Goal: Information Seeking & Learning: Learn about a topic

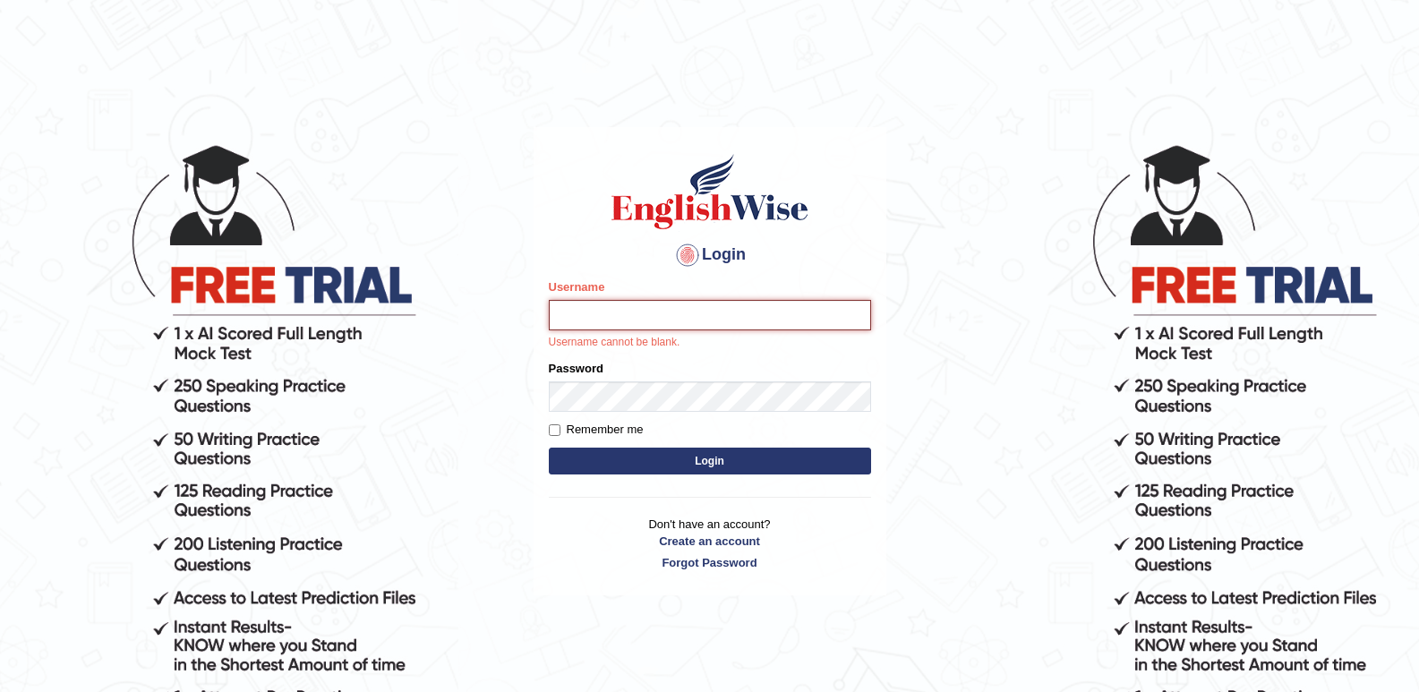
click at [572, 306] on input "Username" at bounding box center [710, 315] width 322 height 30
type input "pooja_123"
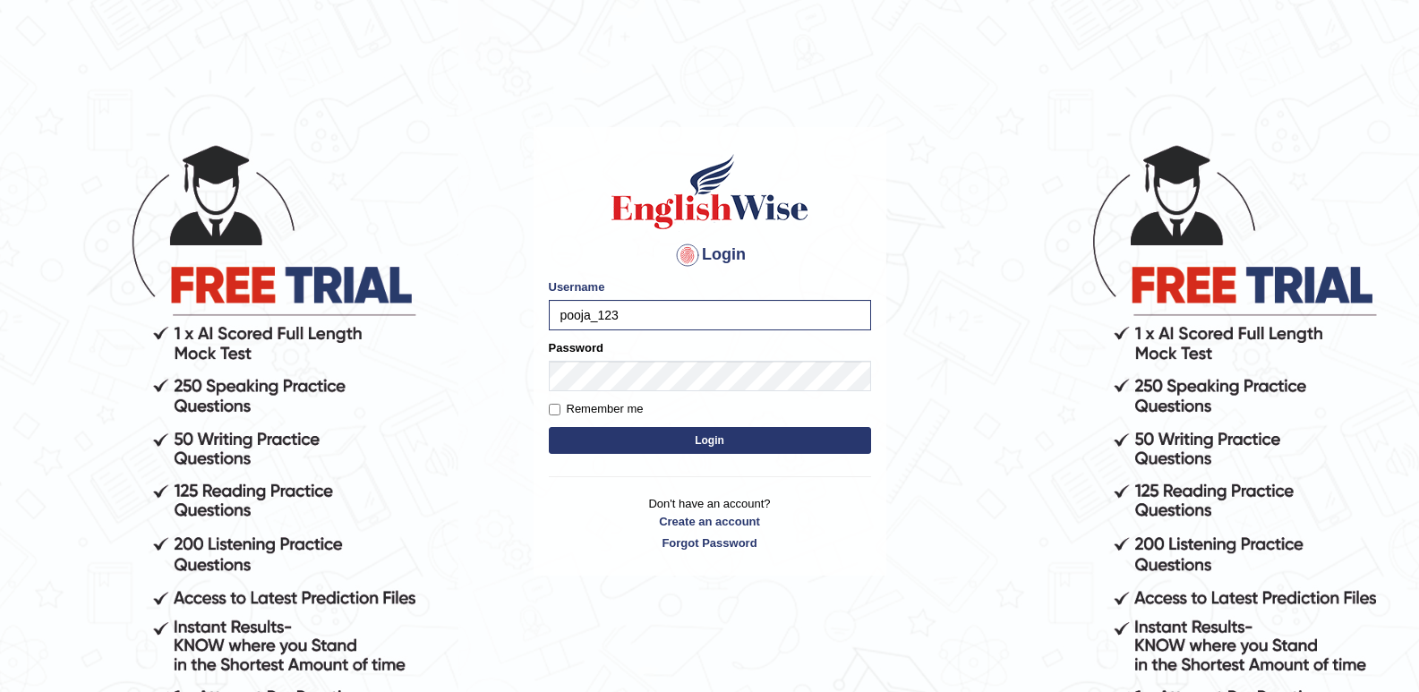
click at [724, 446] on button "Login" at bounding box center [710, 440] width 322 height 27
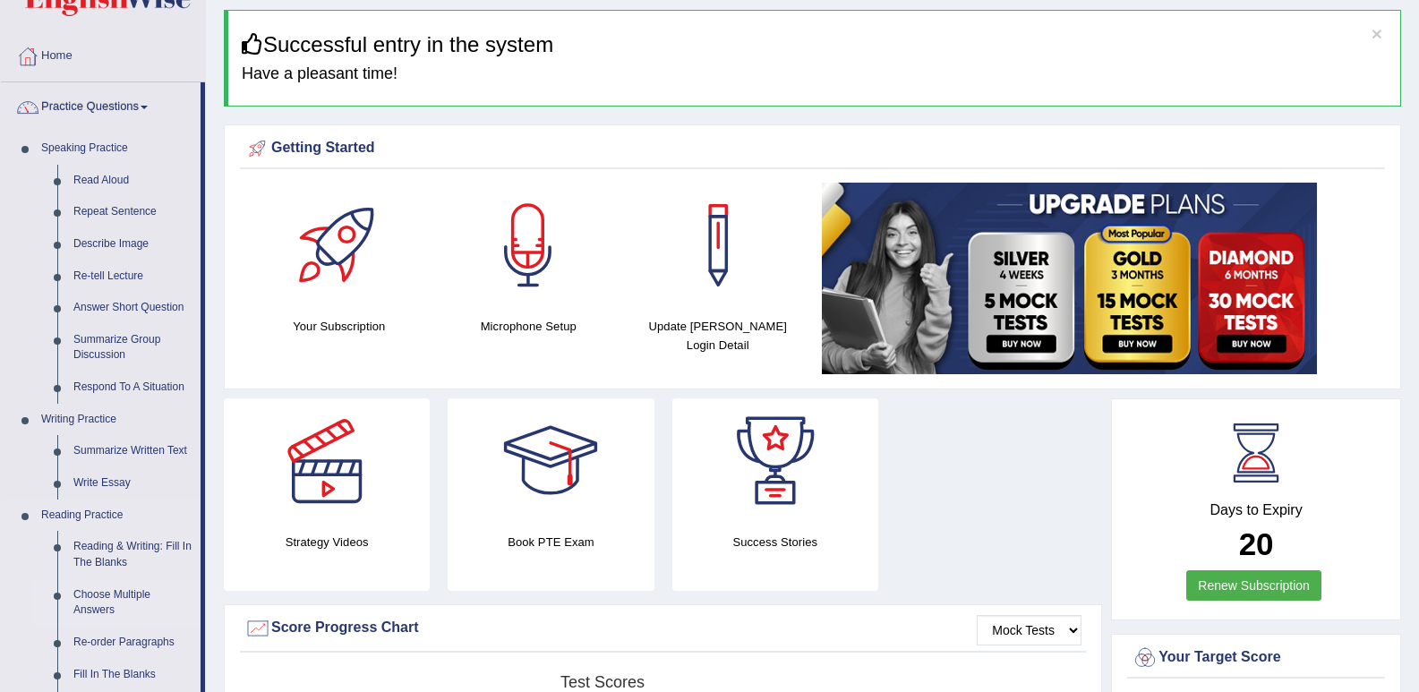
scroll to position [90, 0]
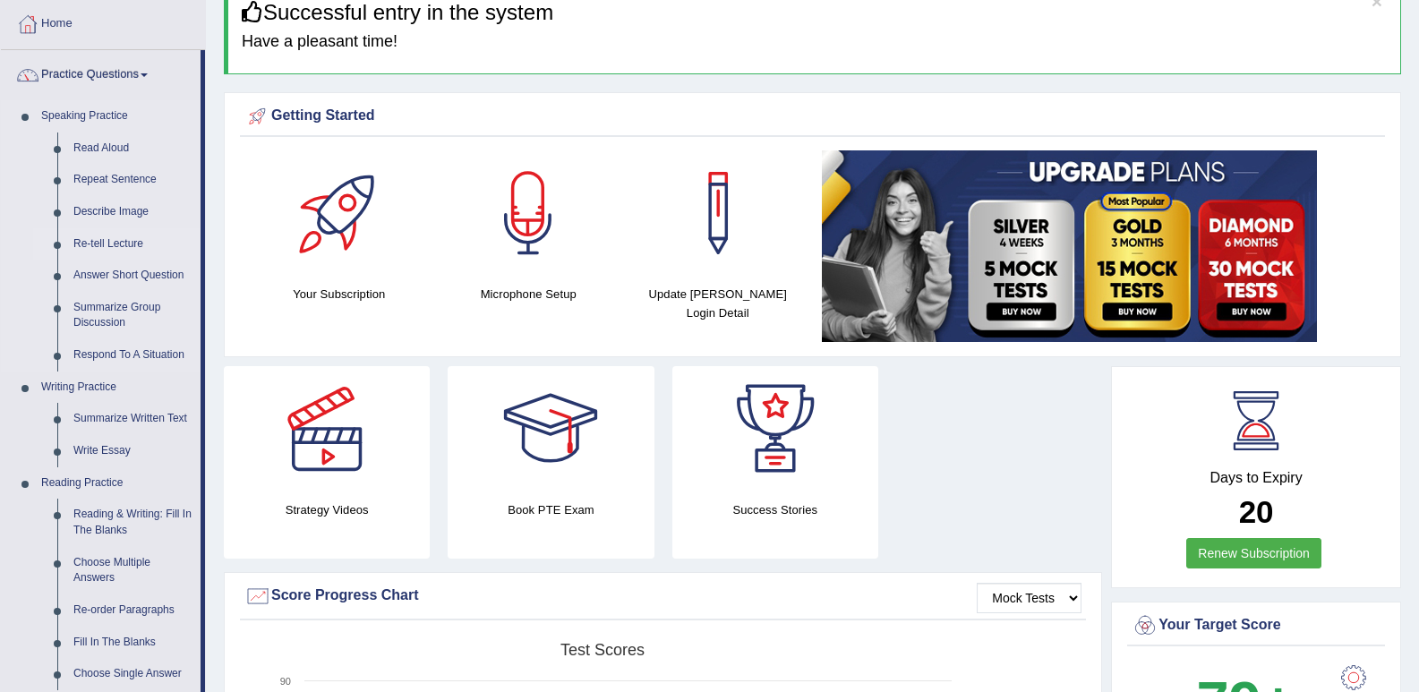
click at [106, 247] on link "Re-tell Lecture" at bounding box center [132, 244] width 135 height 32
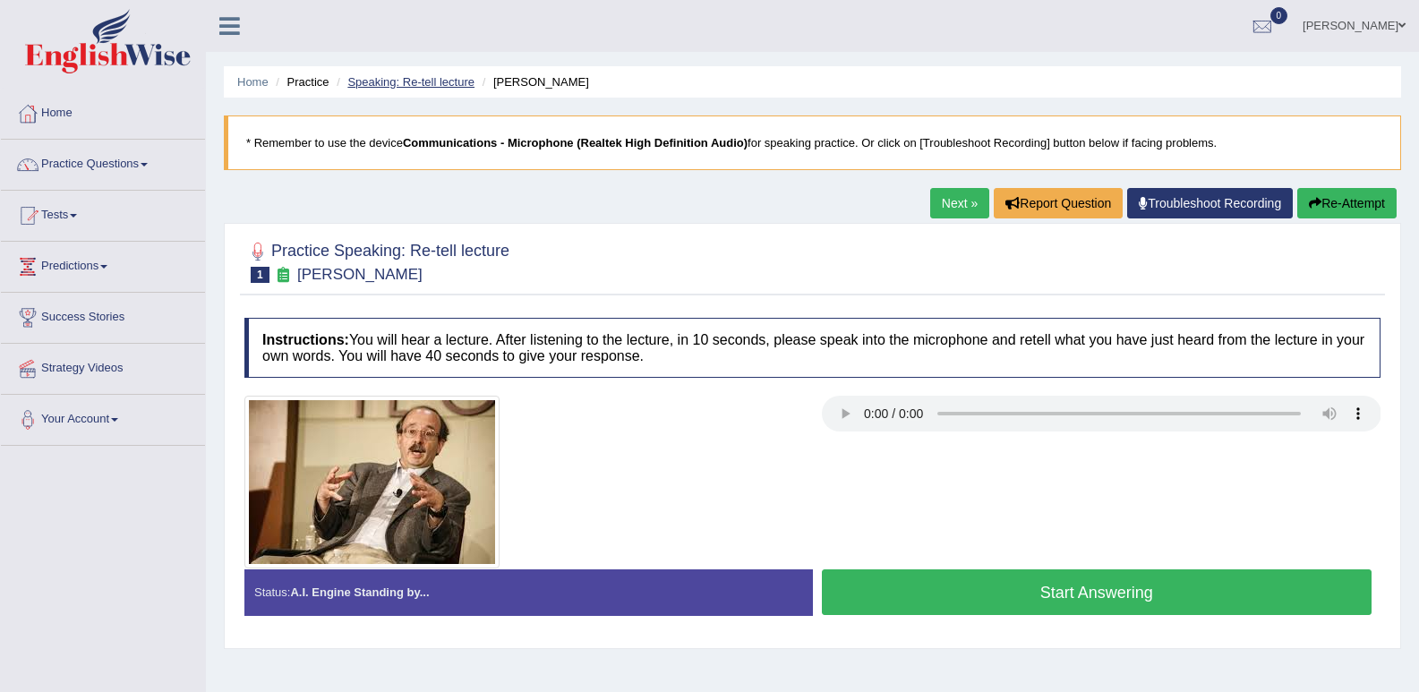
click at [438, 81] on link "Speaking: Re-tell lecture" at bounding box center [410, 81] width 127 height 13
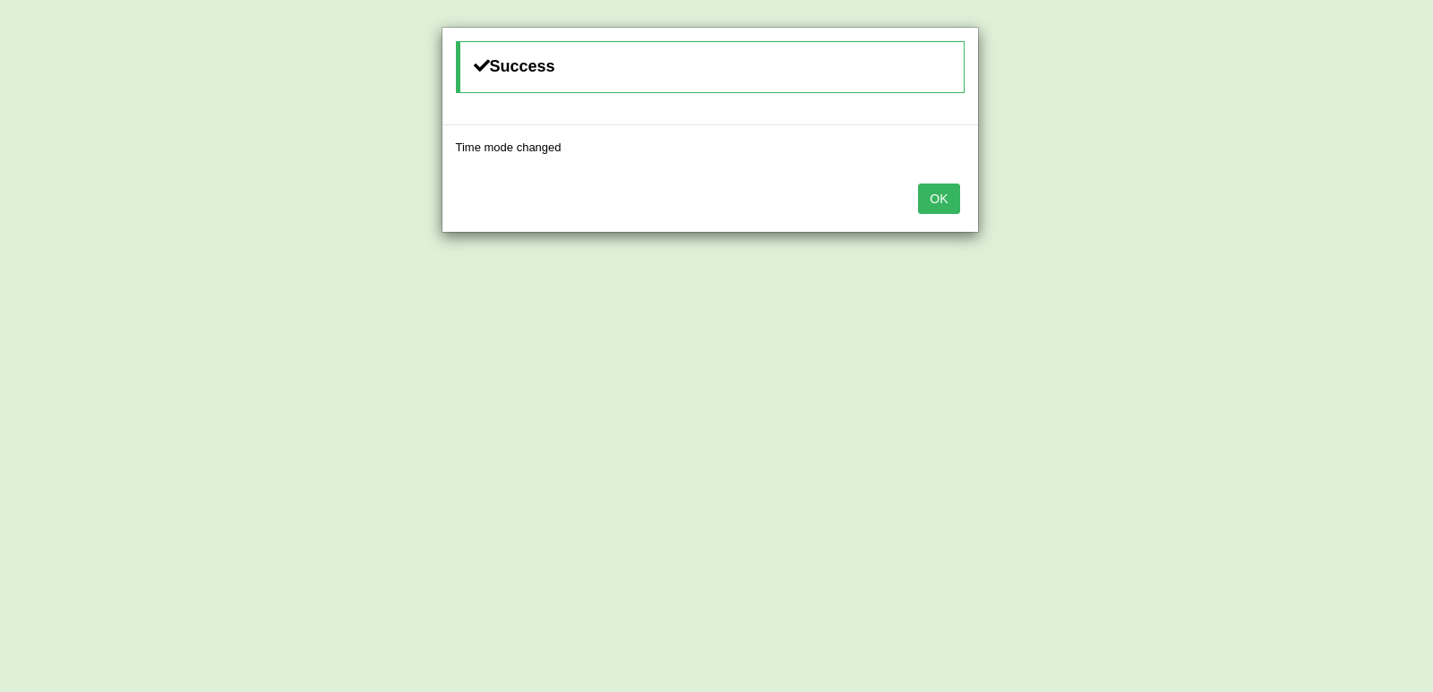
click at [954, 209] on button "OK" at bounding box center [938, 199] width 41 height 30
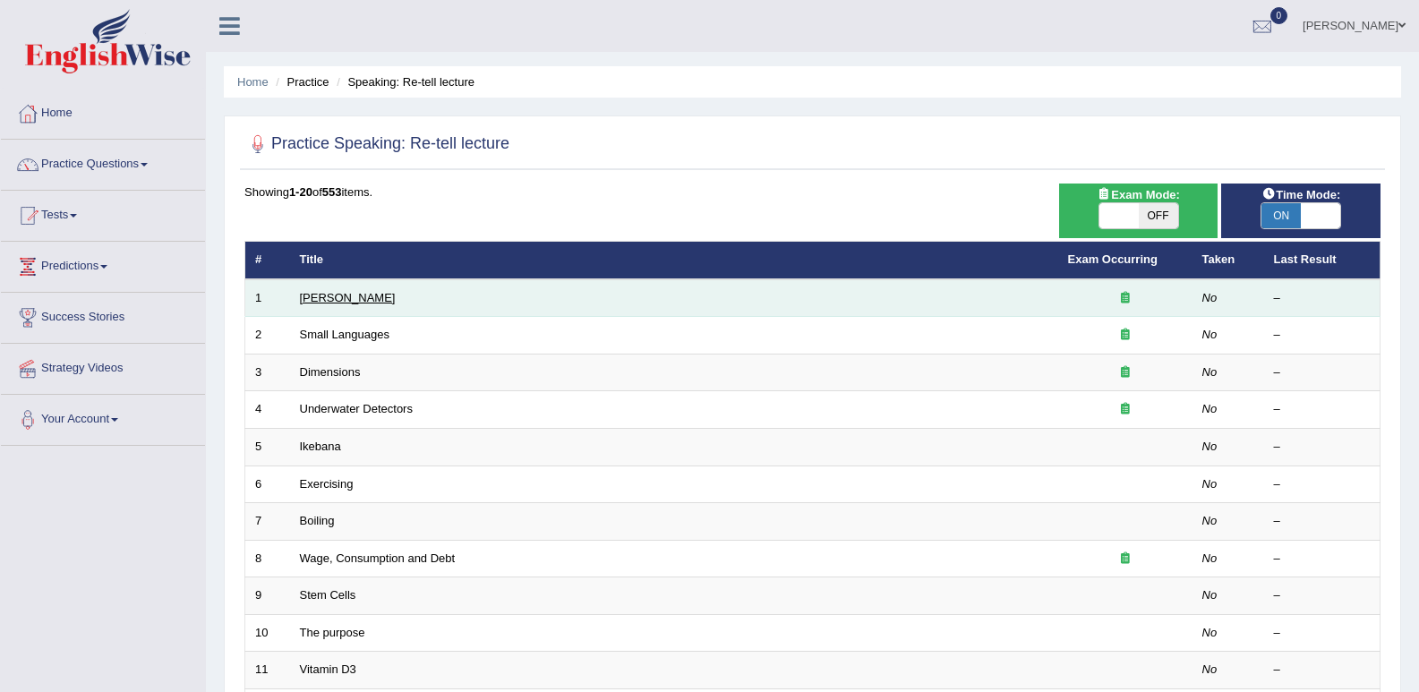
click at [314, 300] on link "[PERSON_NAME]" at bounding box center [348, 297] width 96 height 13
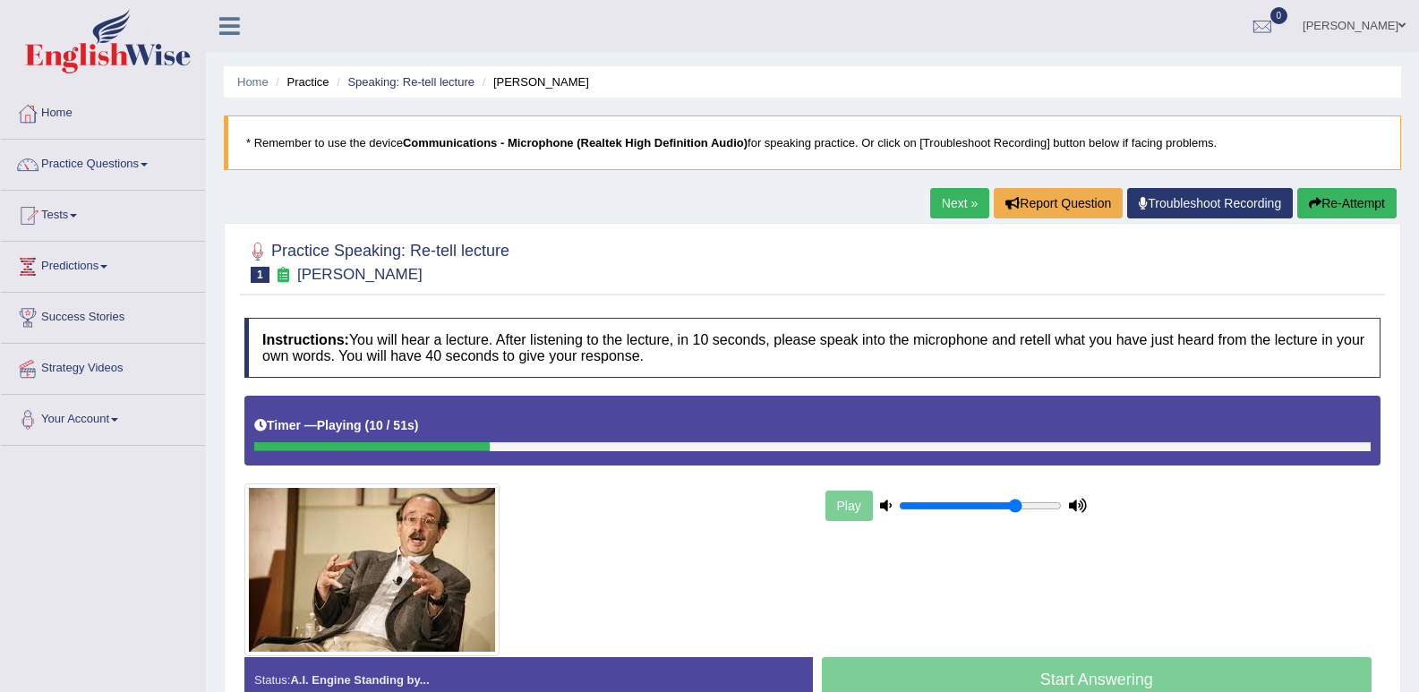
scroll to position [90, 0]
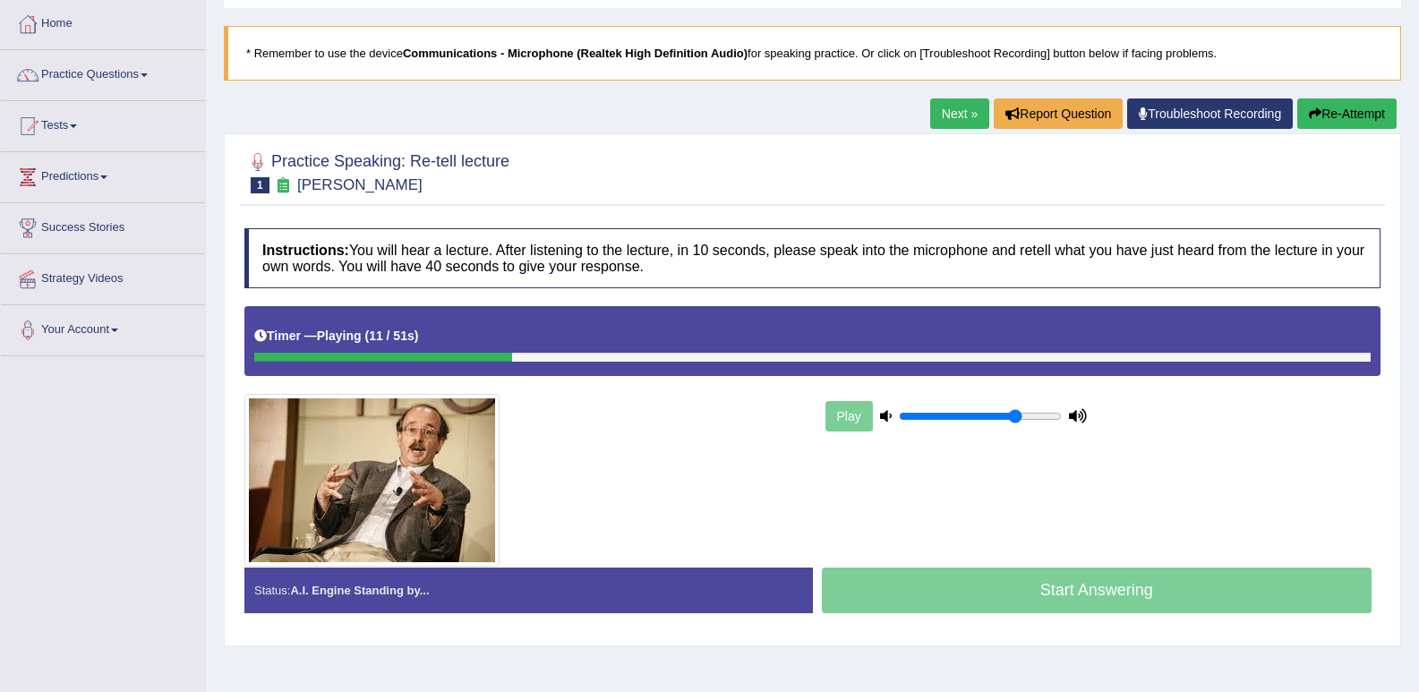
click at [1335, 109] on button "Re-Attempt" at bounding box center [1347, 114] width 99 height 30
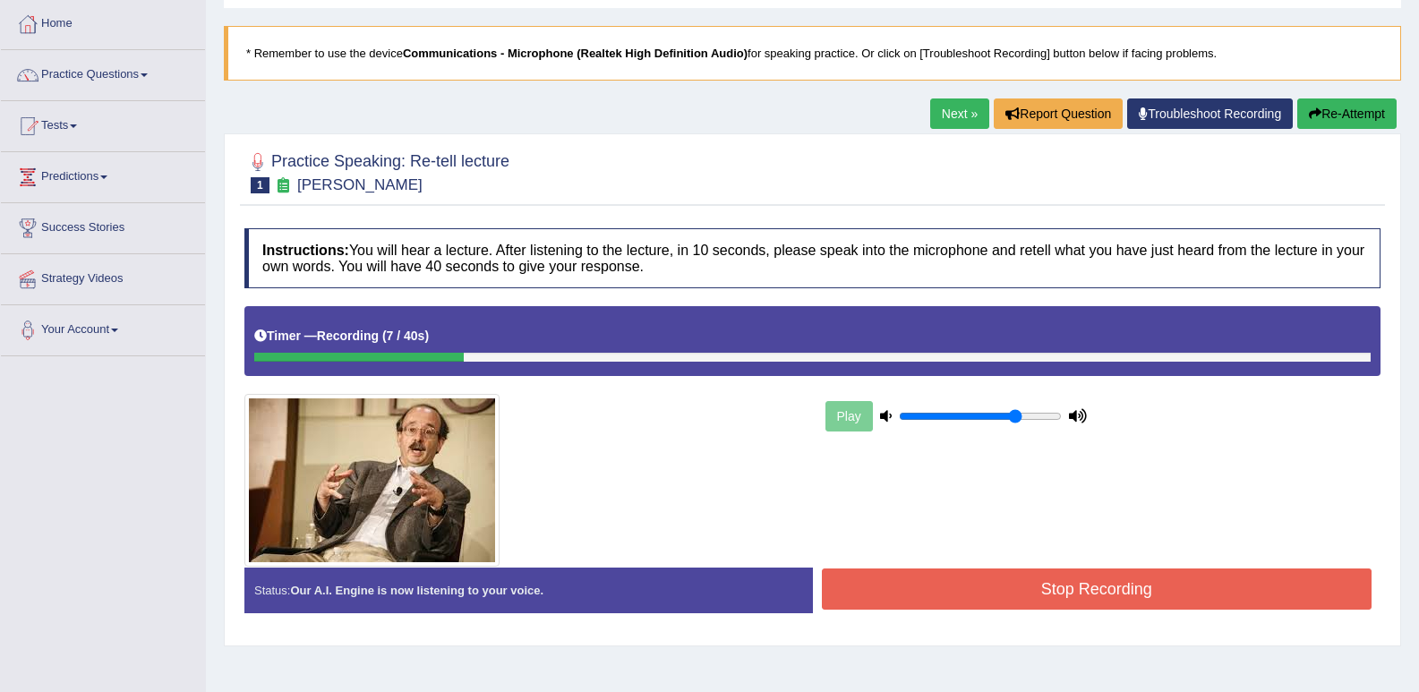
click at [1366, 110] on button "Re-Attempt" at bounding box center [1347, 114] width 99 height 30
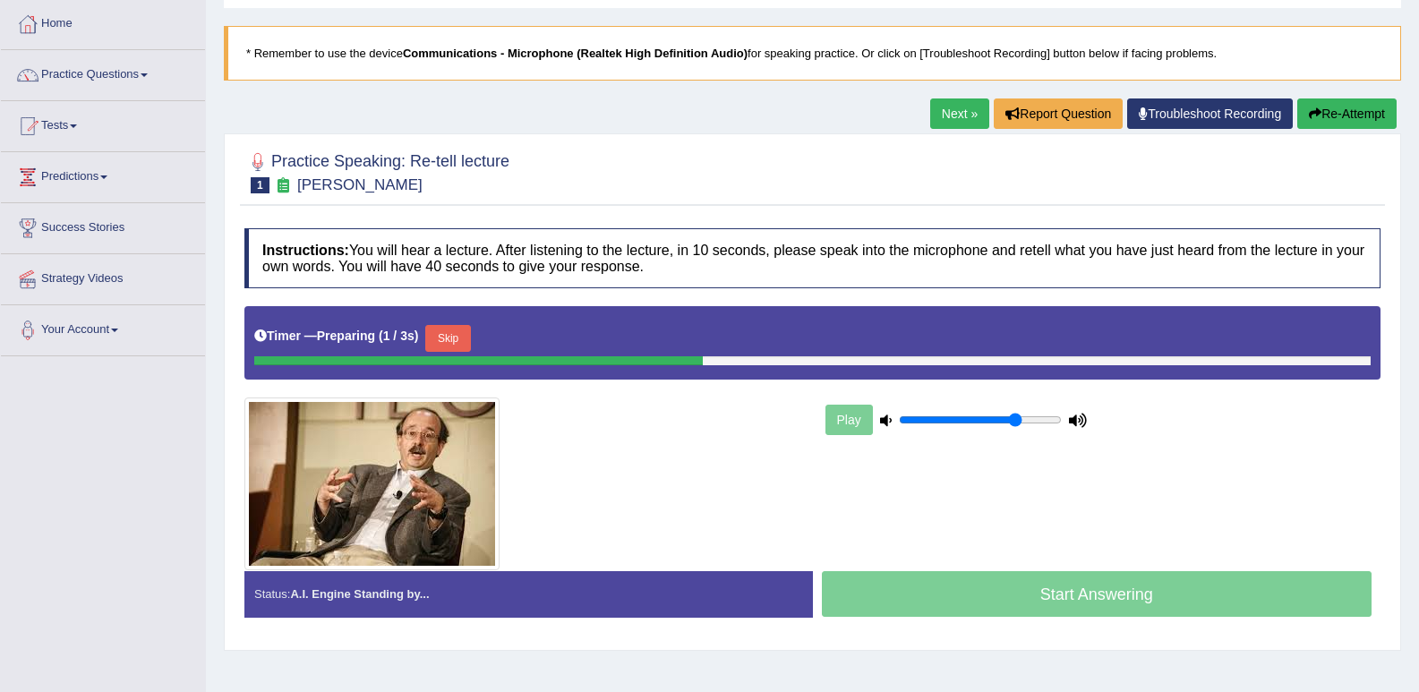
scroll to position [90, 0]
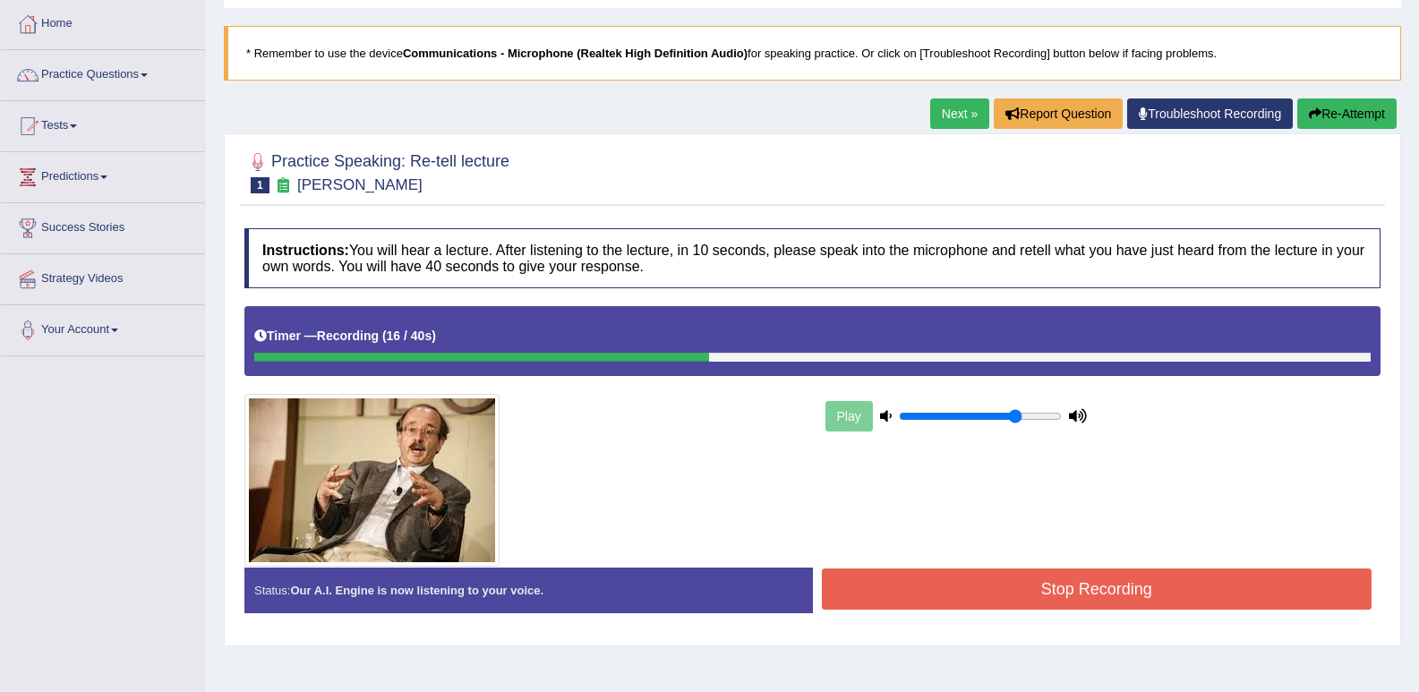
click at [1309, 106] on button "Re-Attempt" at bounding box center [1347, 114] width 99 height 30
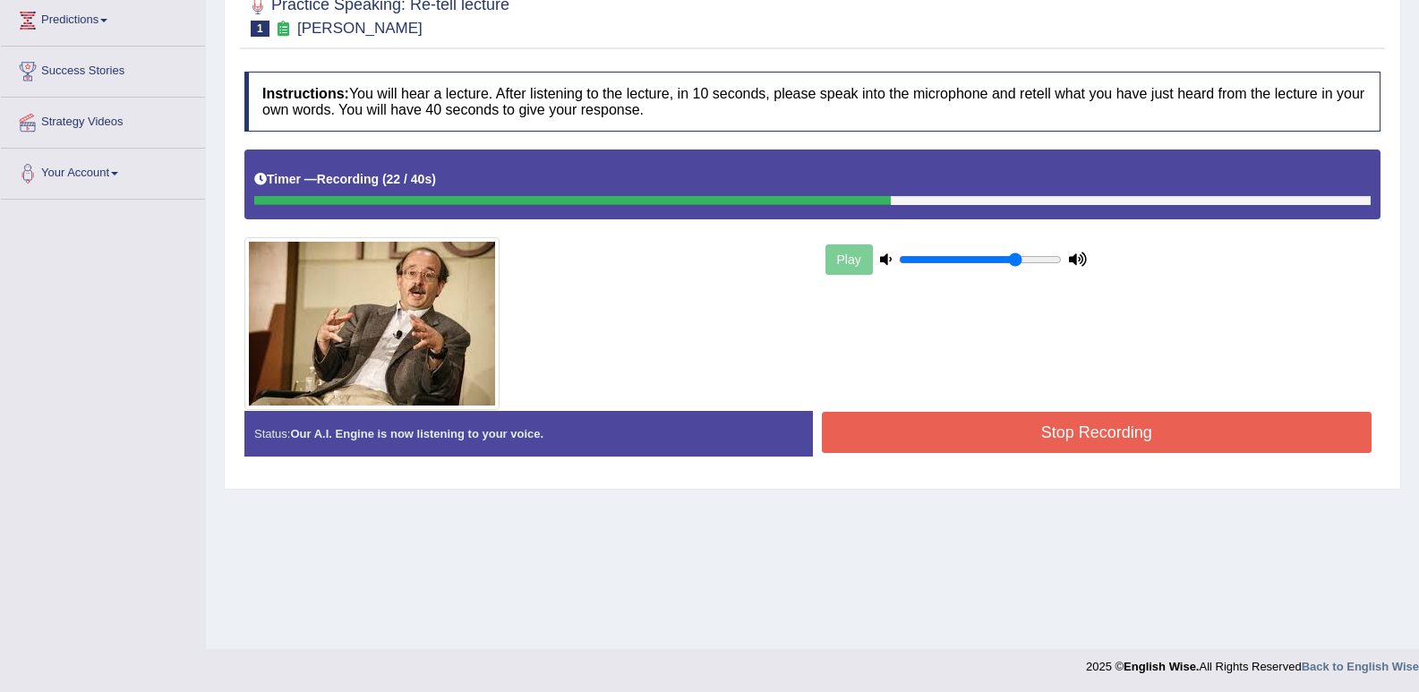
scroll to position [159, 0]
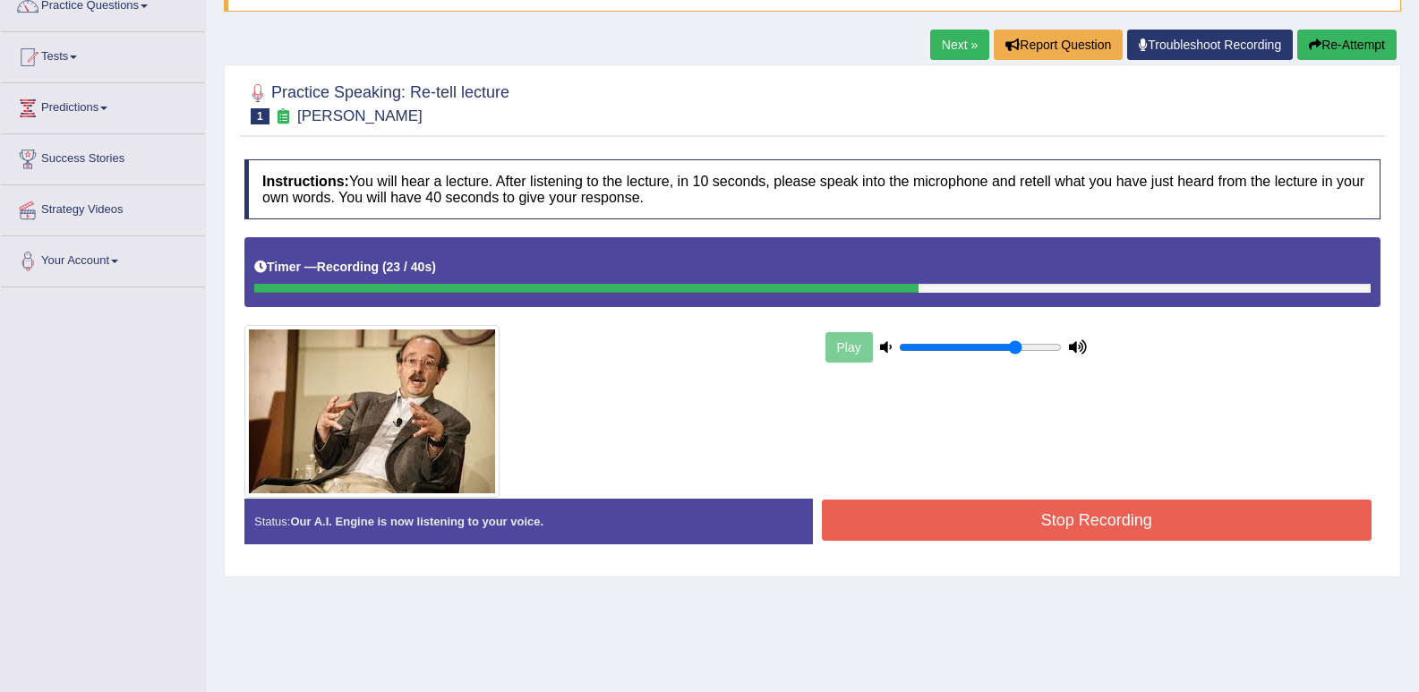
click at [1339, 45] on button "Re-Attempt" at bounding box center [1347, 45] width 99 height 30
click at [1349, 37] on button "Re-Attempt" at bounding box center [1347, 45] width 99 height 30
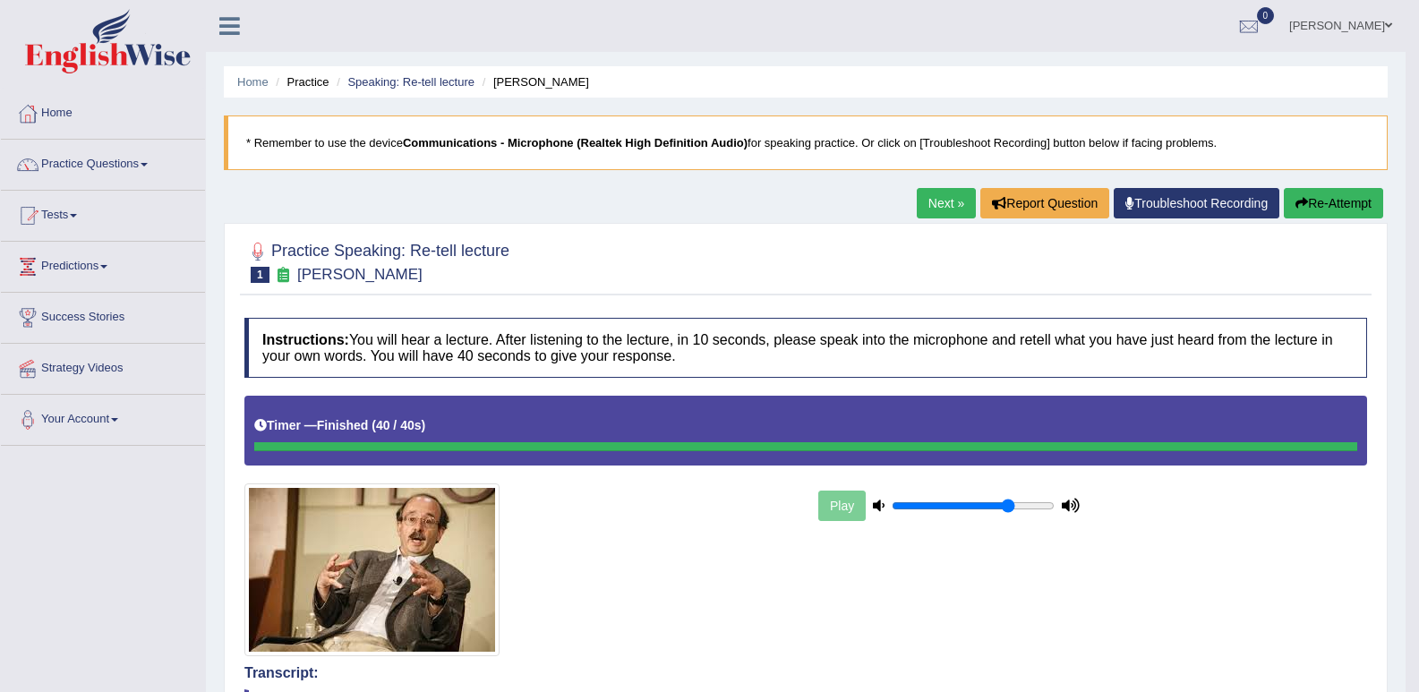
click at [938, 210] on link "Next »" at bounding box center [946, 203] width 59 height 30
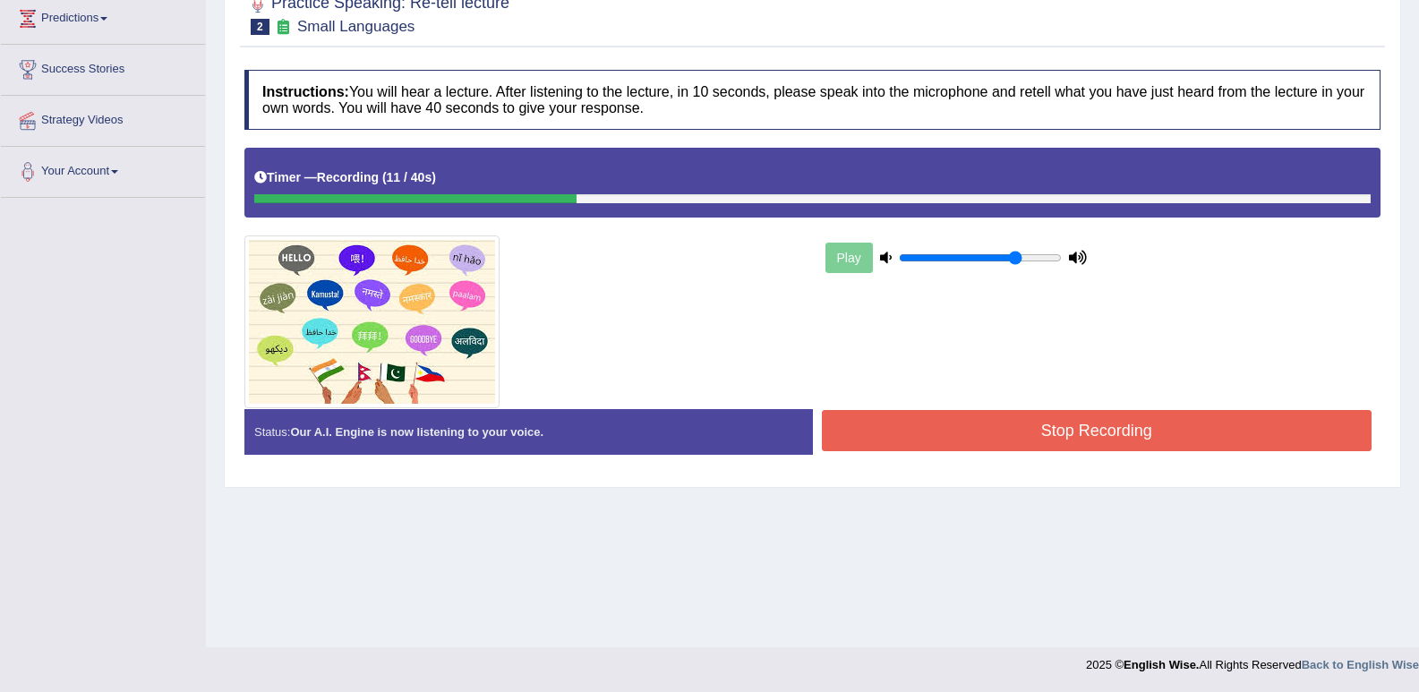
click at [1052, 444] on button "Stop Recording" at bounding box center [1097, 430] width 551 height 41
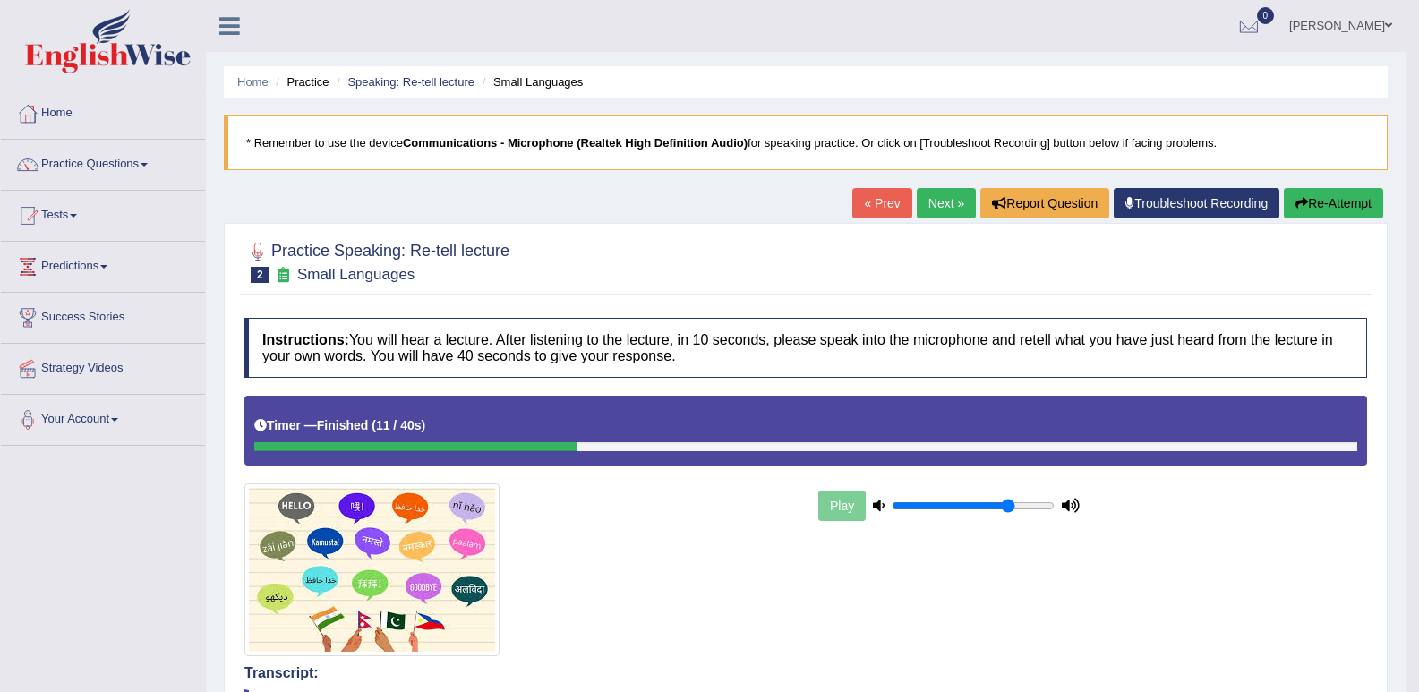
click at [1352, 196] on button "Re-Attempt" at bounding box center [1333, 203] width 99 height 30
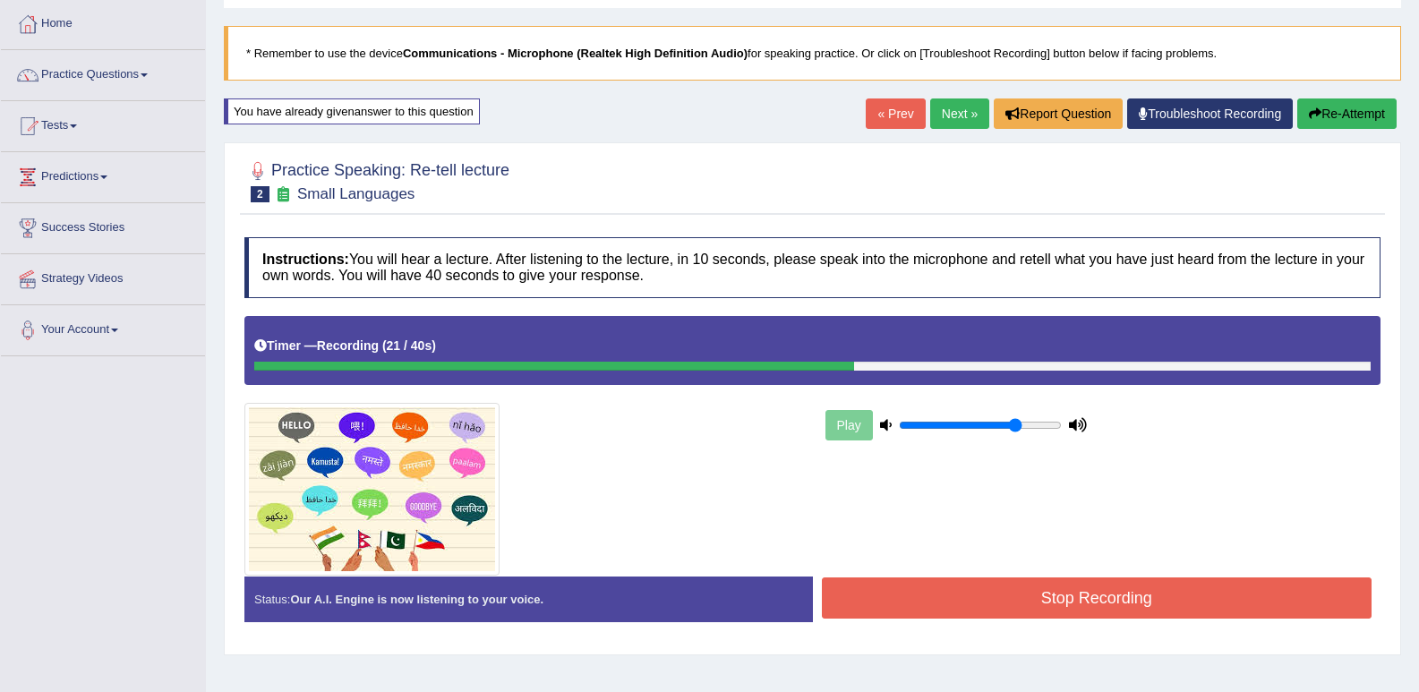
click at [1335, 107] on button "Re-Attempt" at bounding box center [1347, 114] width 99 height 30
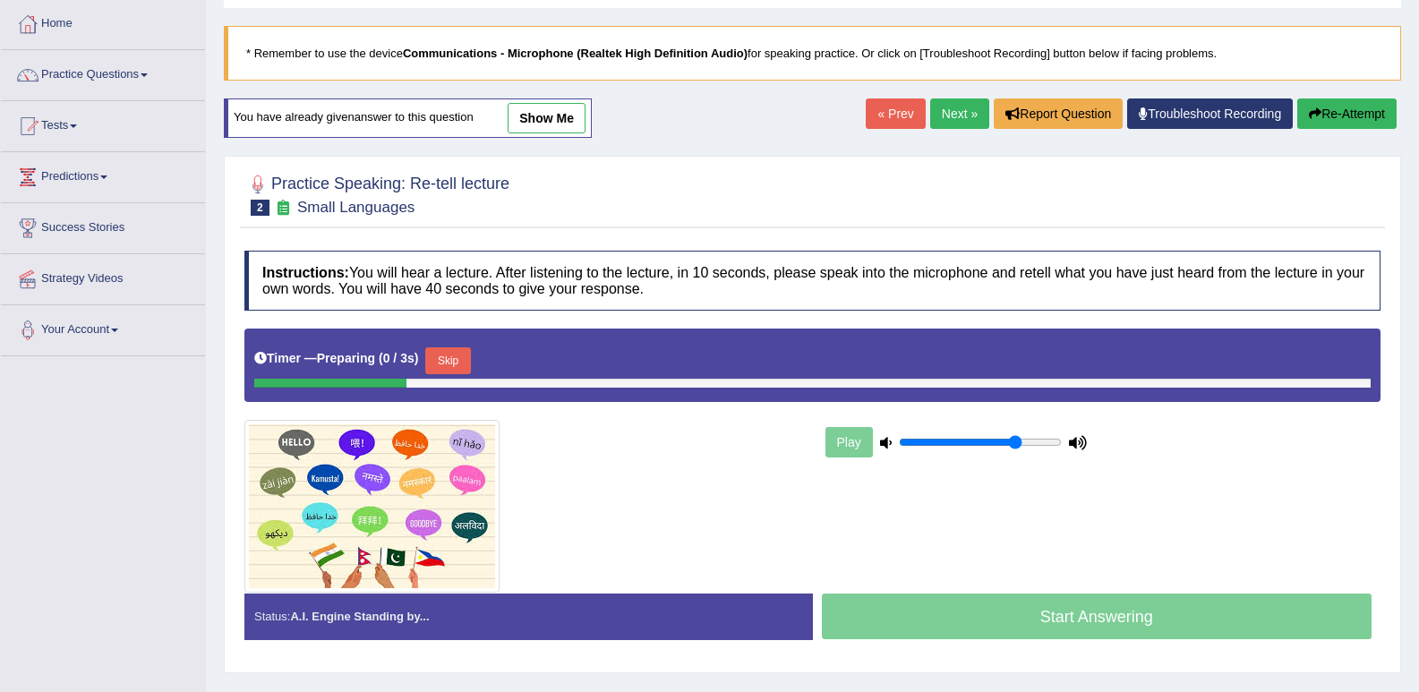
scroll to position [90, 0]
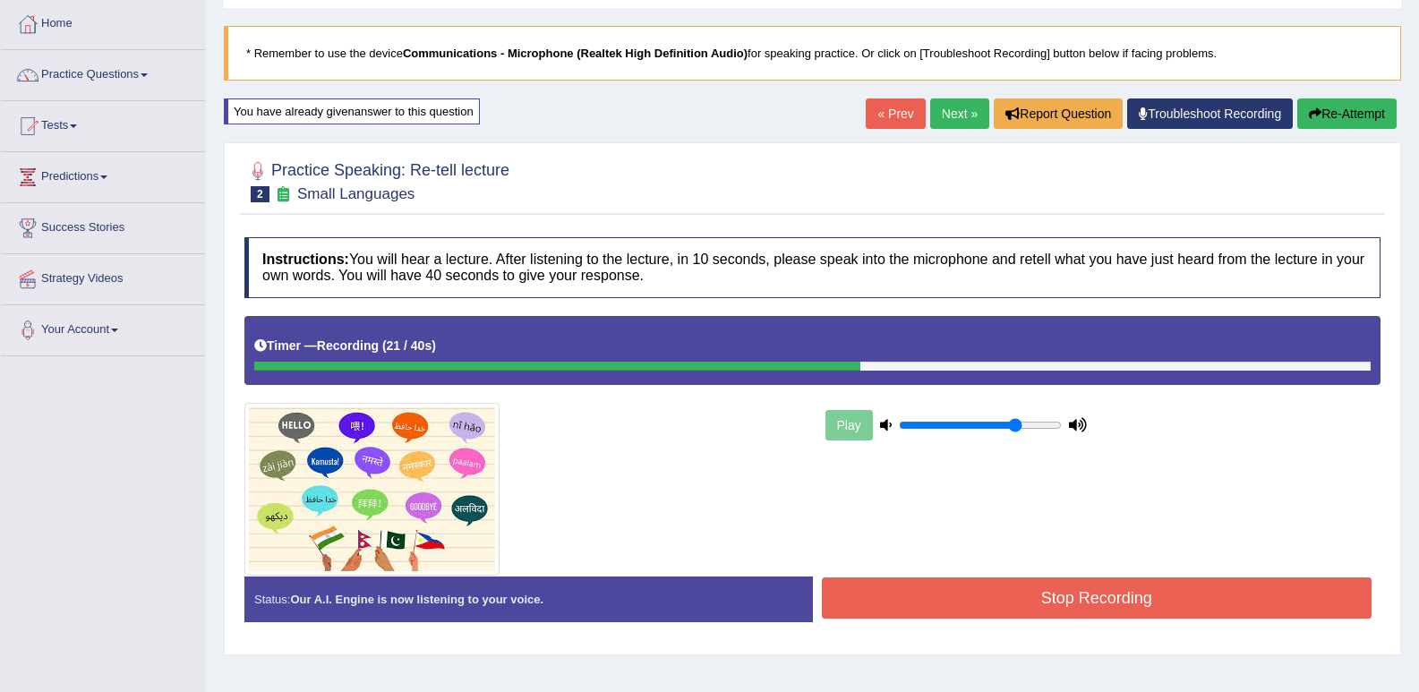
click at [1373, 116] on button "Re-Attempt" at bounding box center [1347, 114] width 99 height 30
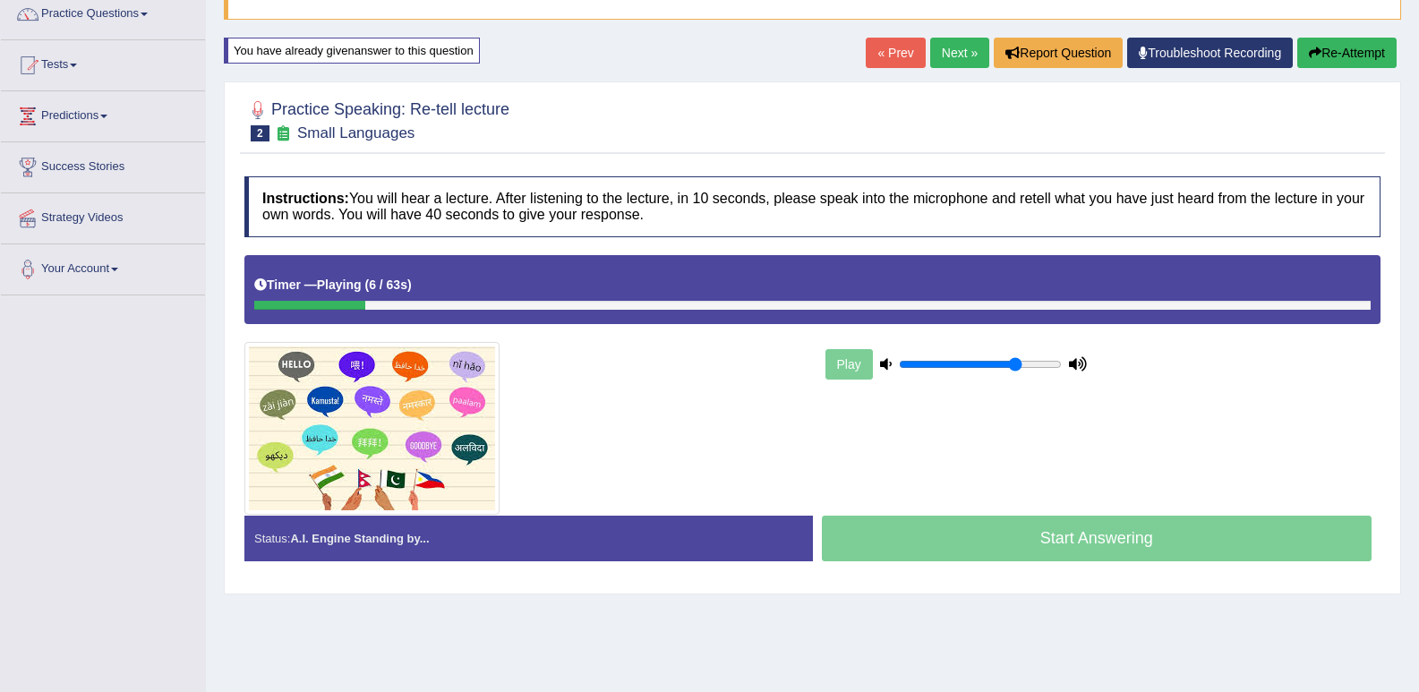
scroll to position [179, 0]
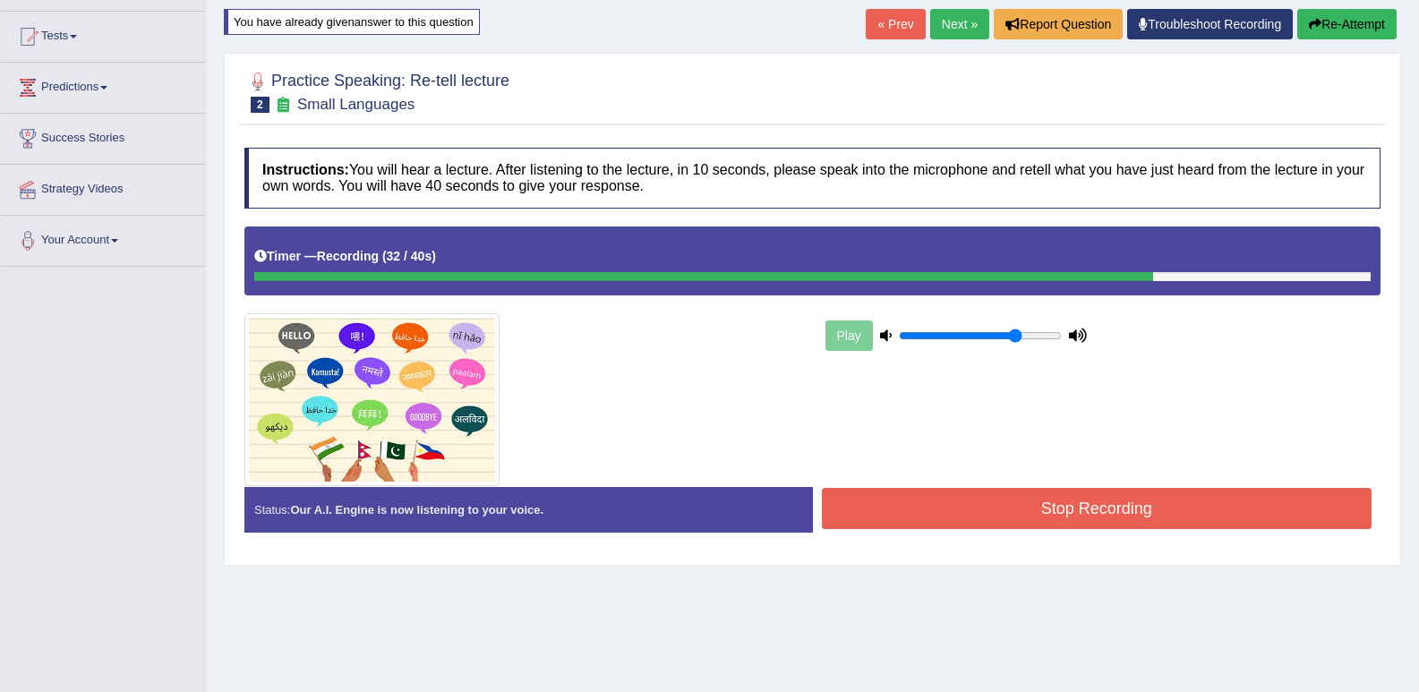
click at [944, 507] on button "Stop Recording" at bounding box center [1097, 508] width 551 height 41
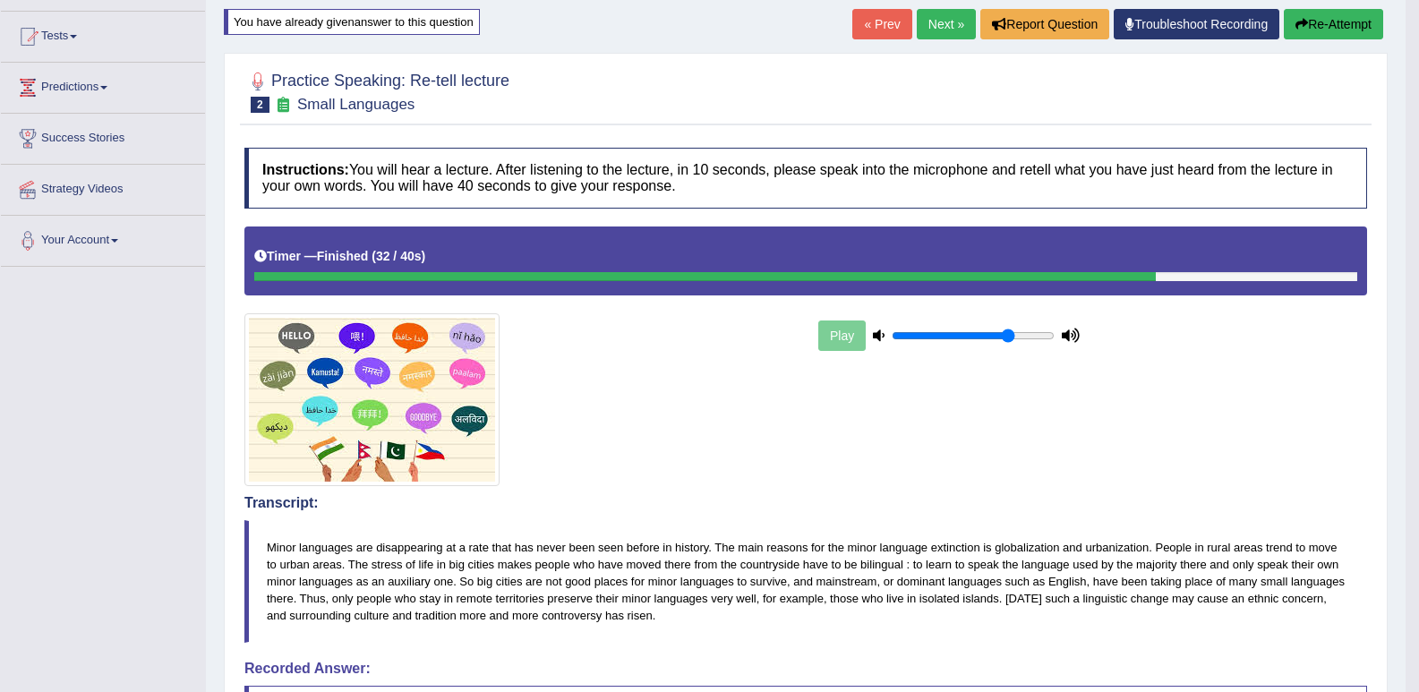
click at [938, 21] on link "Next »" at bounding box center [946, 24] width 59 height 30
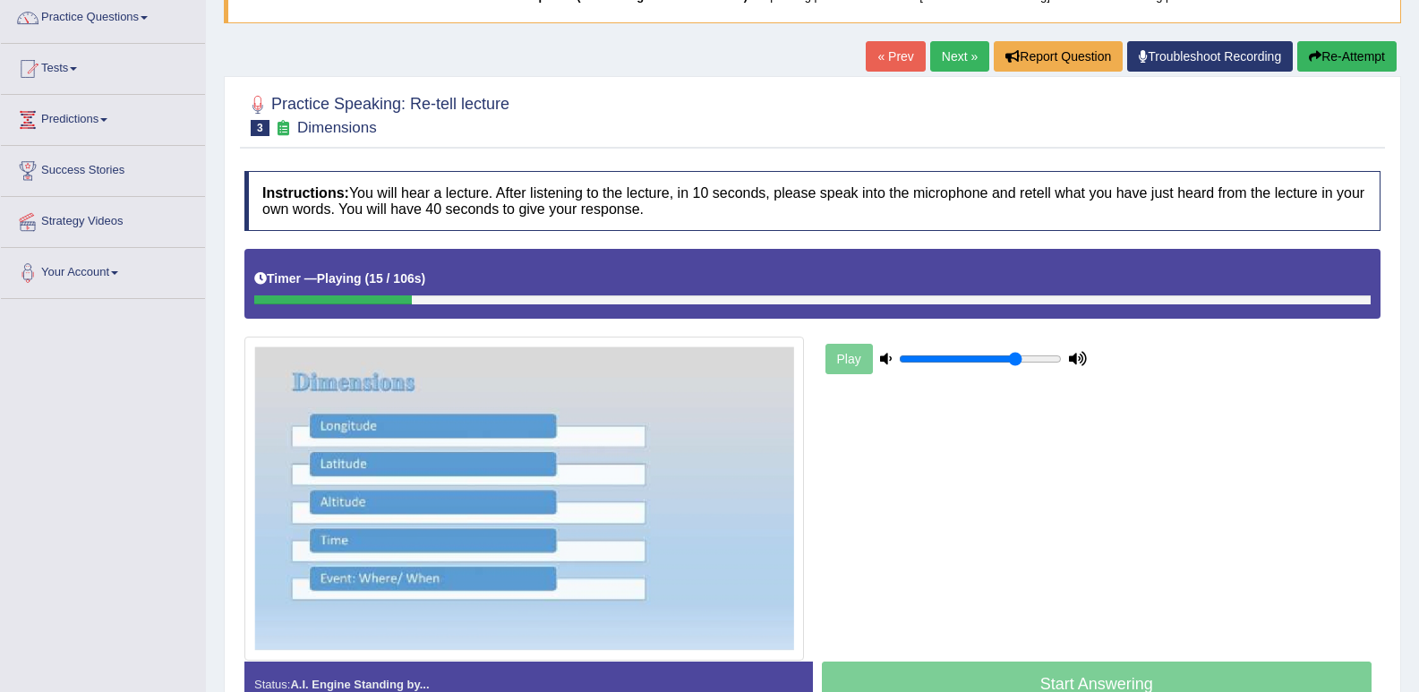
scroll to position [74, 0]
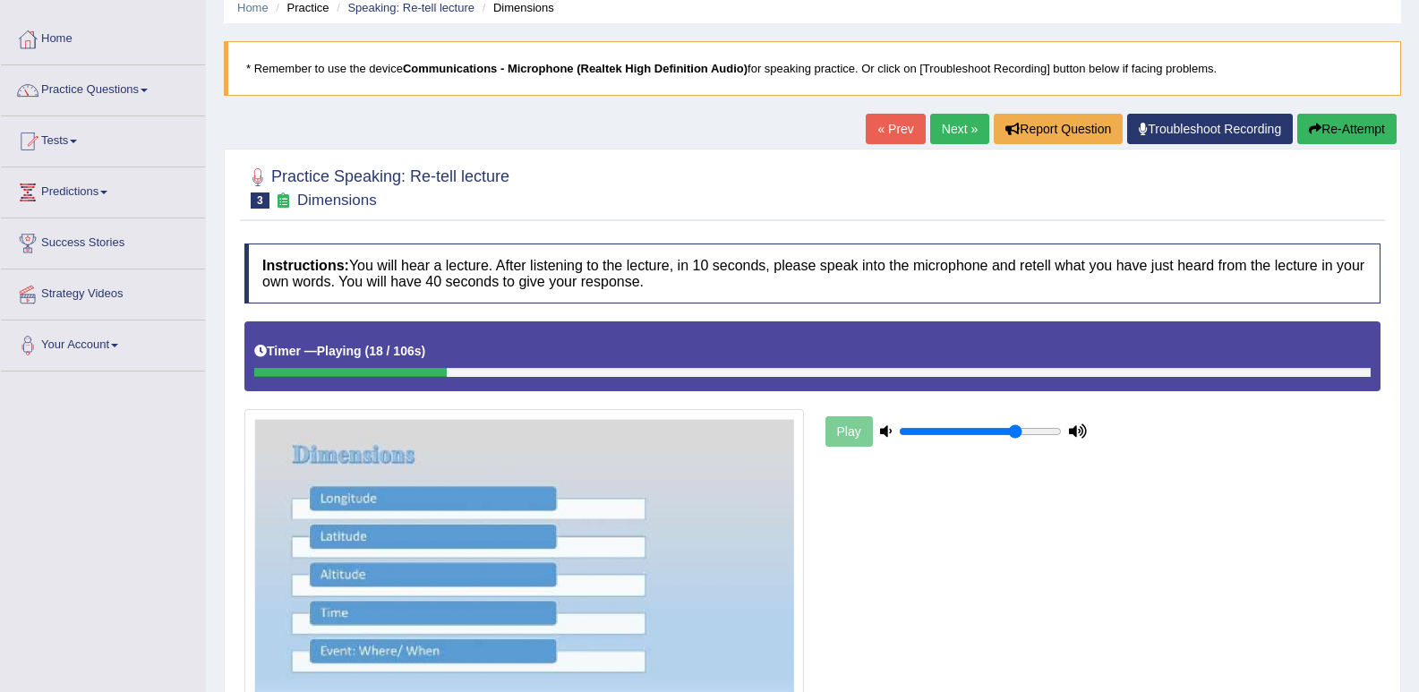
click at [1325, 133] on button "Re-Attempt" at bounding box center [1347, 129] width 99 height 30
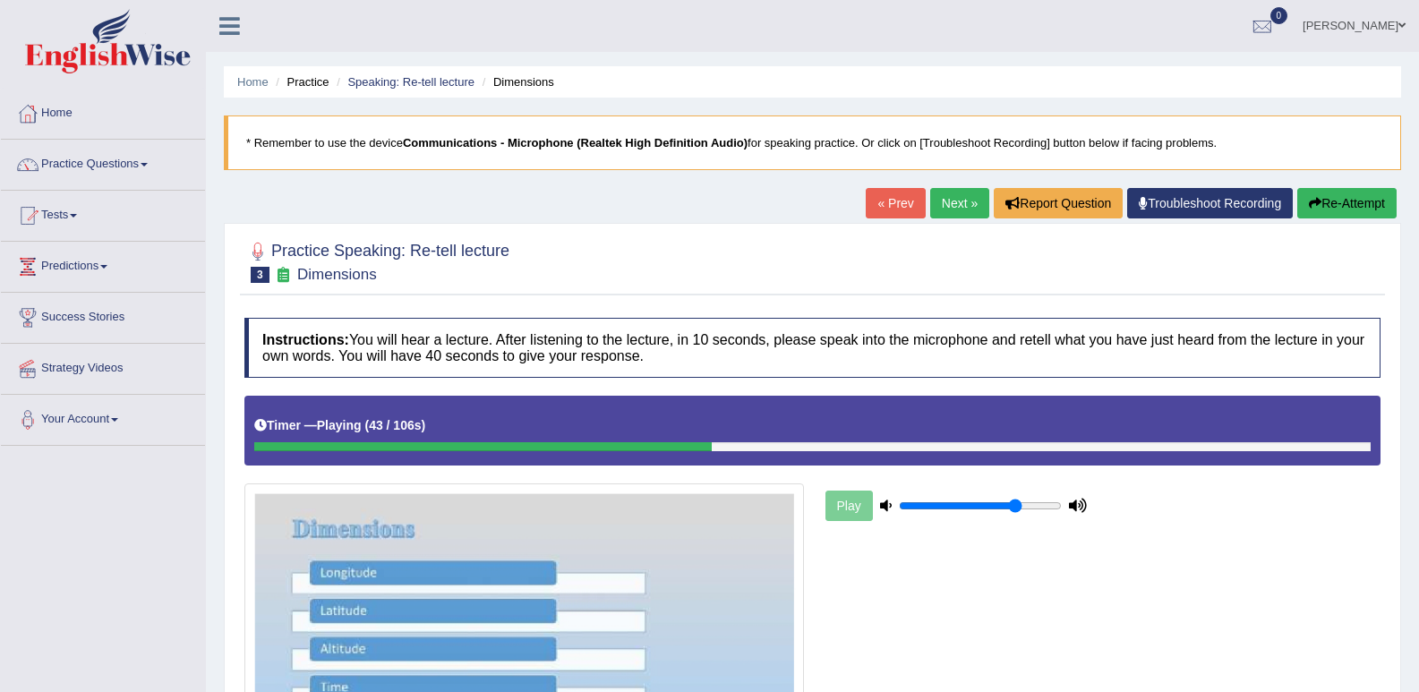
click at [1351, 199] on button "Re-Attempt" at bounding box center [1347, 203] width 99 height 30
click at [1341, 204] on button "Re-Attempt" at bounding box center [1347, 203] width 99 height 30
click at [1341, 205] on button "Re-Attempt" at bounding box center [1347, 203] width 99 height 30
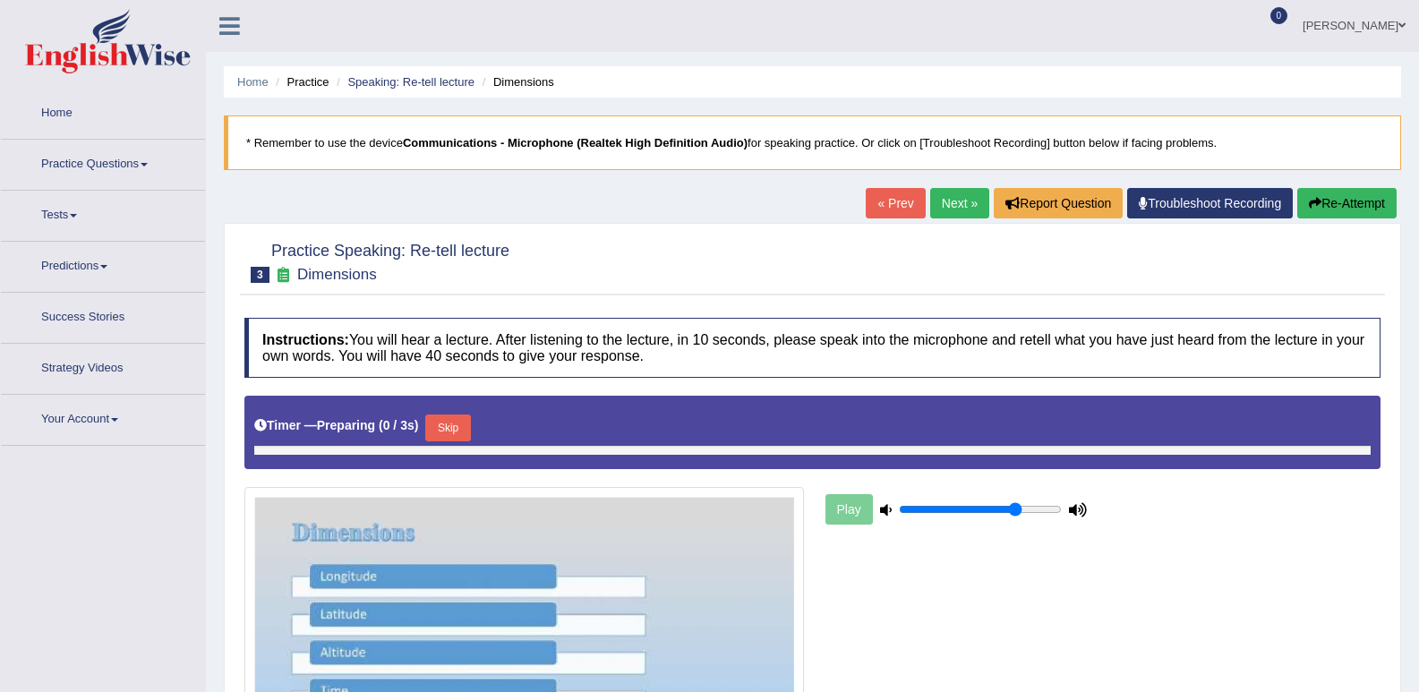
click at [459, 429] on button "Skip" at bounding box center [447, 428] width 45 height 27
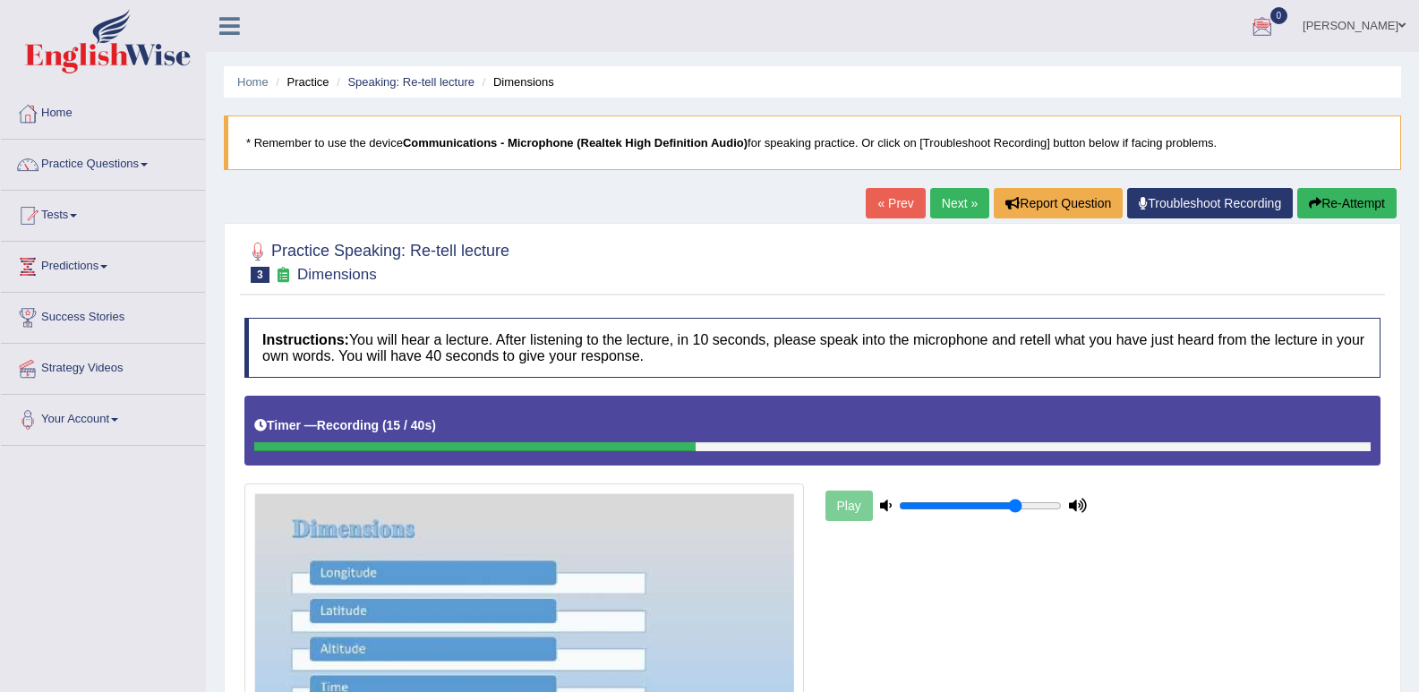
click at [1360, 206] on button "Re-Attempt" at bounding box center [1347, 203] width 99 height 30
click at [430, 82] on link "Speaking: Re-tell lecture" at bounding box center [410, 81] width 127 height 13
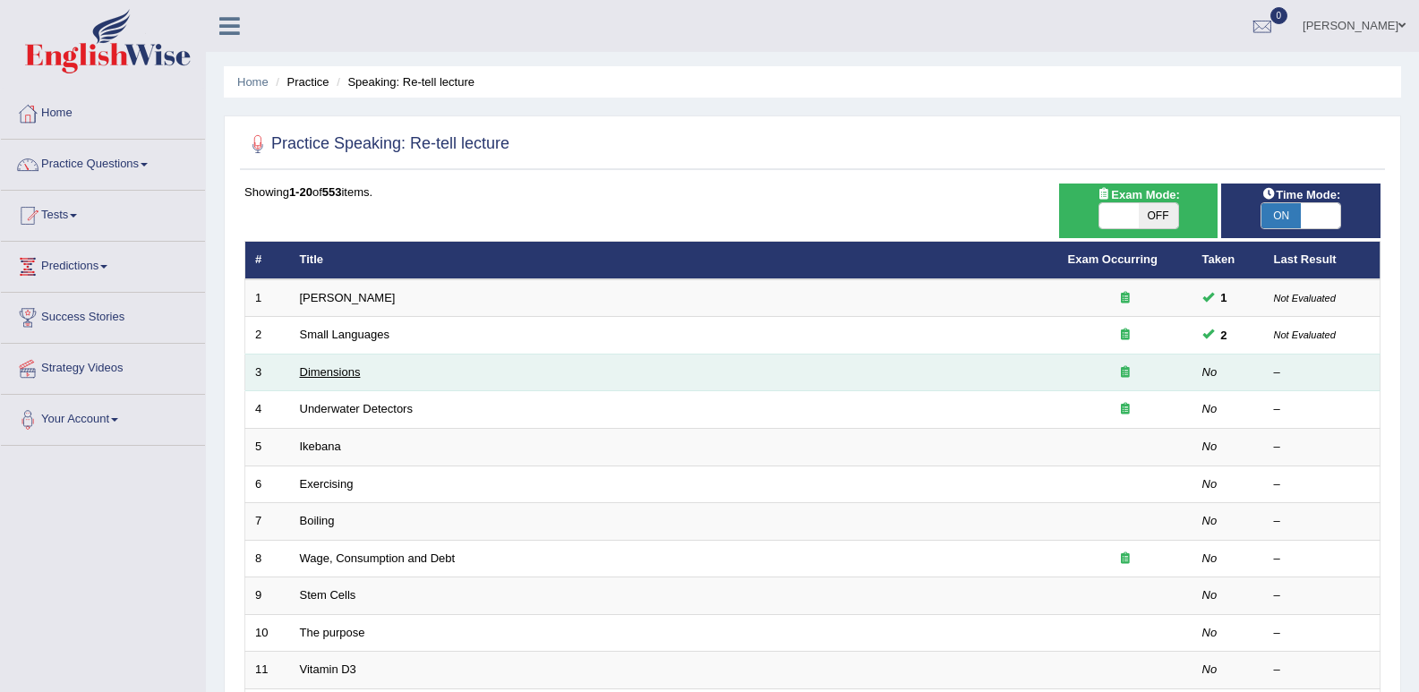
click at [331, 372] on link "Dimensions" at bounding box center [330, 371] width 61 height 13
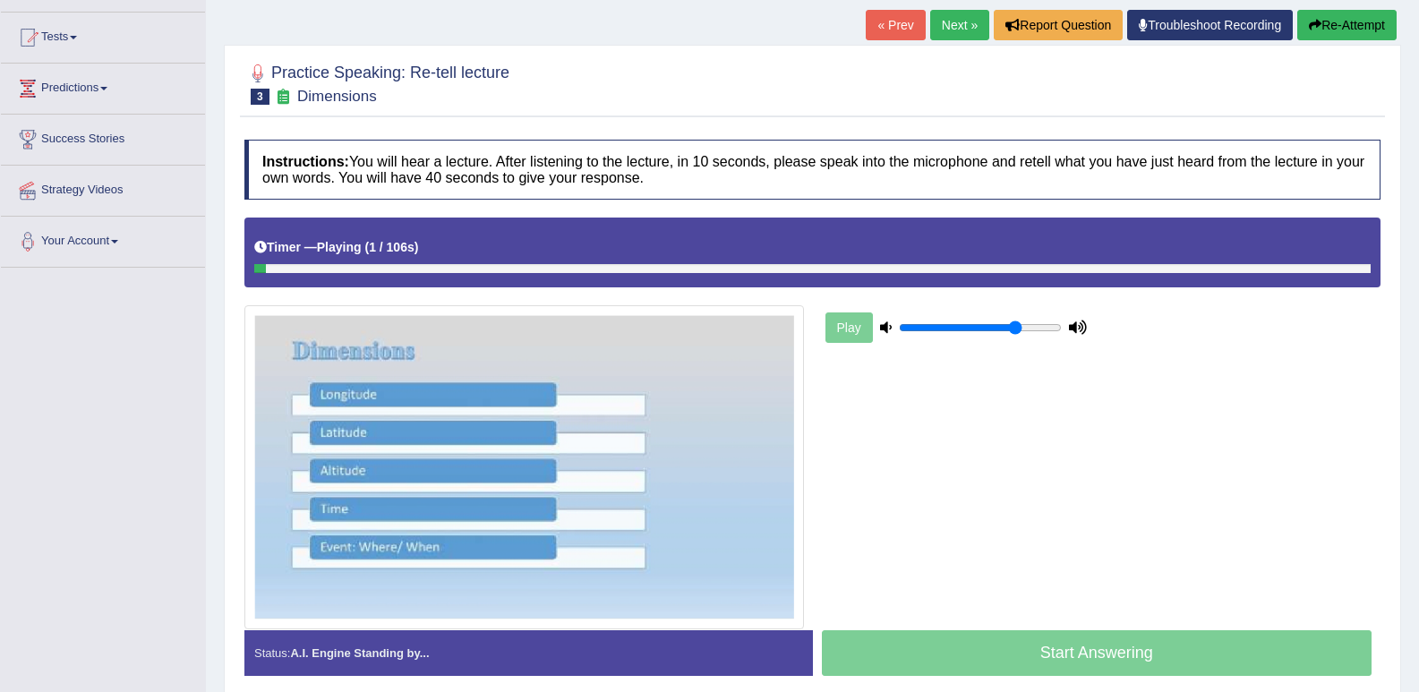
scroll to position [179, 0]
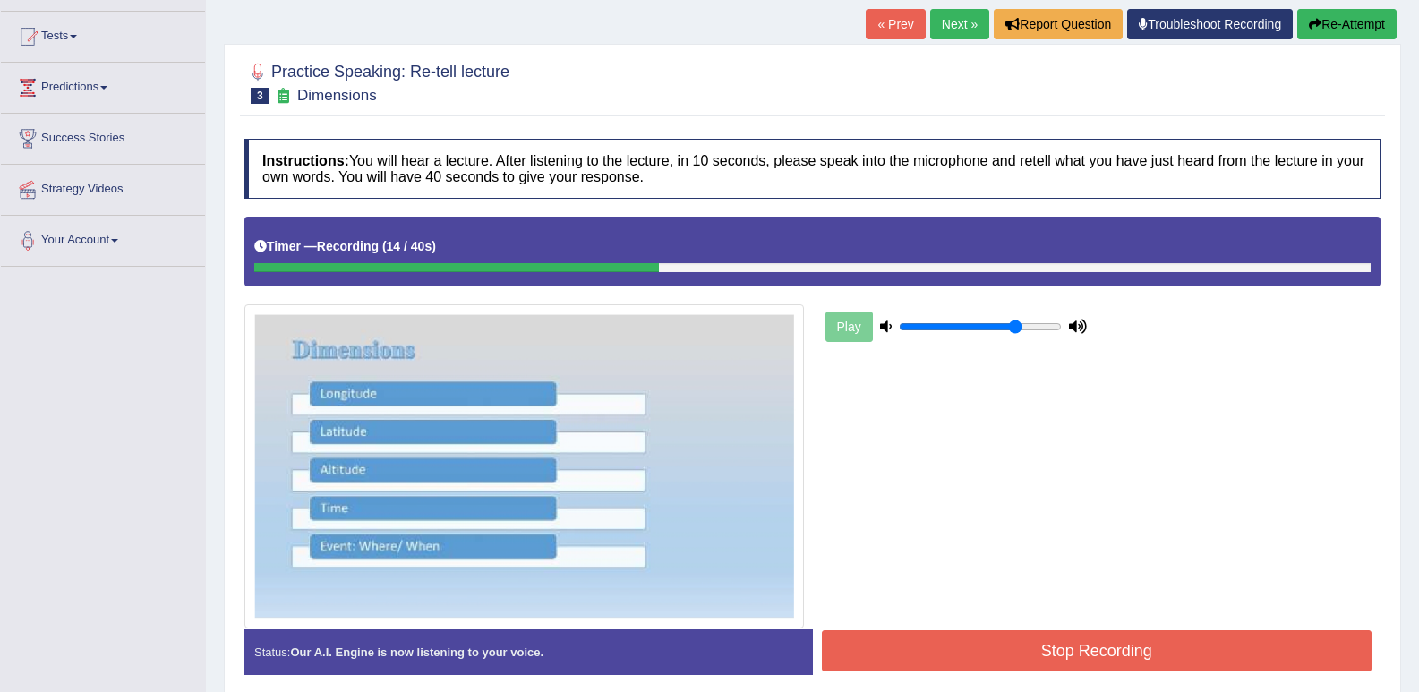
click at [1328, 19] on button "Re-Attempt" at bounding box center [1347, 24] width 99 height 30
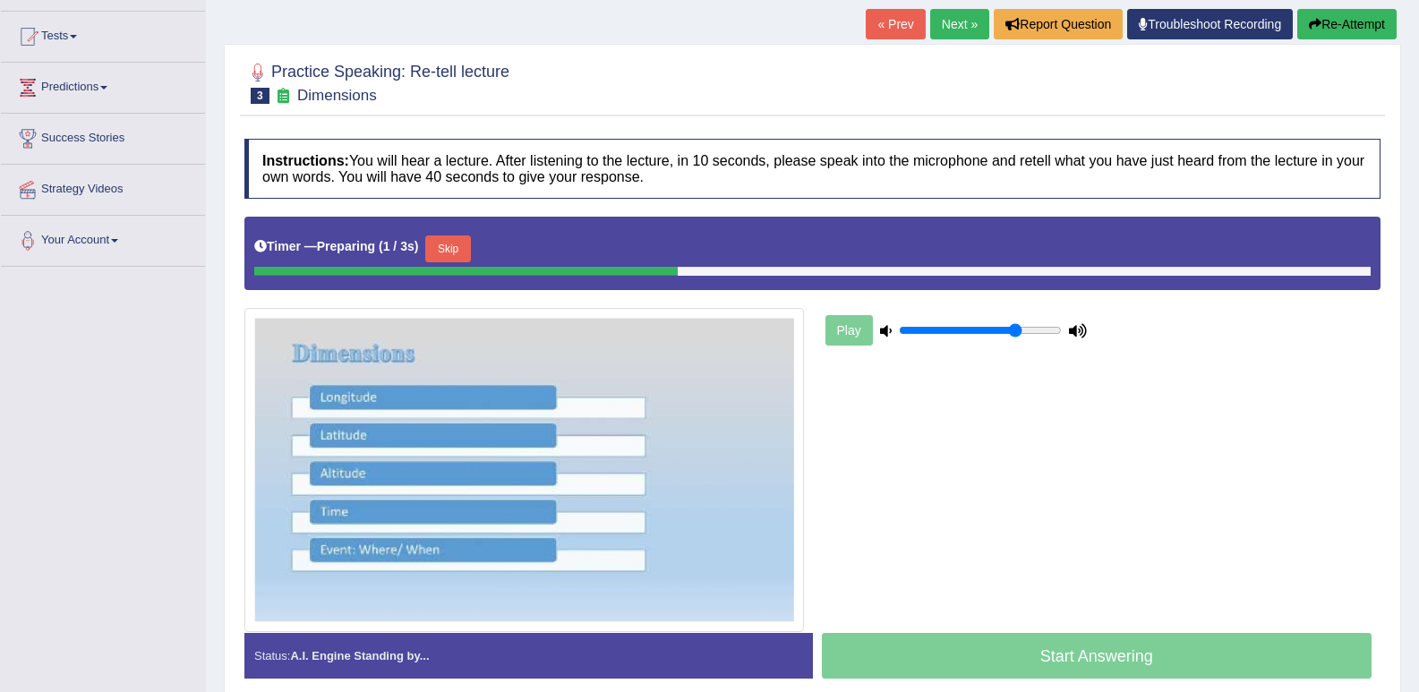
scroll to position [179, 0]
click at [455, 250] on button "Skip" at bounding box center [447, 249] width 45 height 27
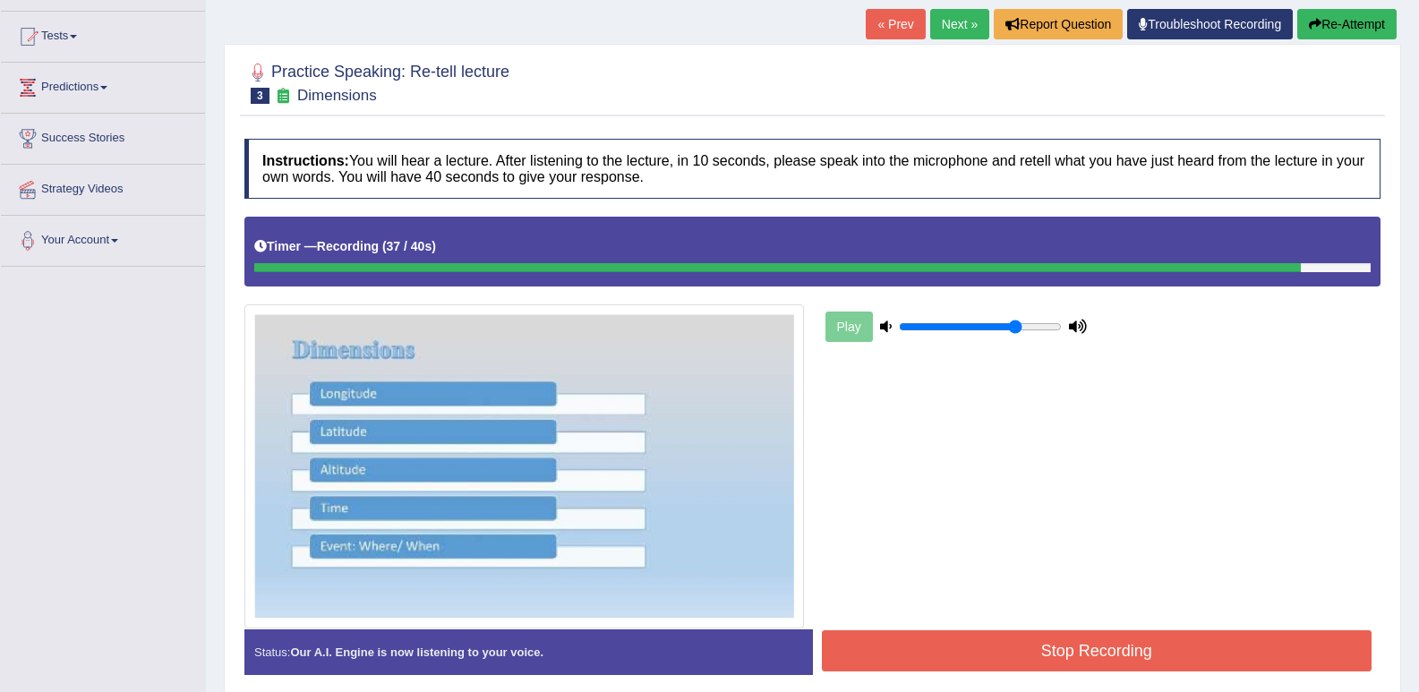
click at [1085, 656] on button "Stop Recording" at bounding box center [1097, 650] width 551 height 41
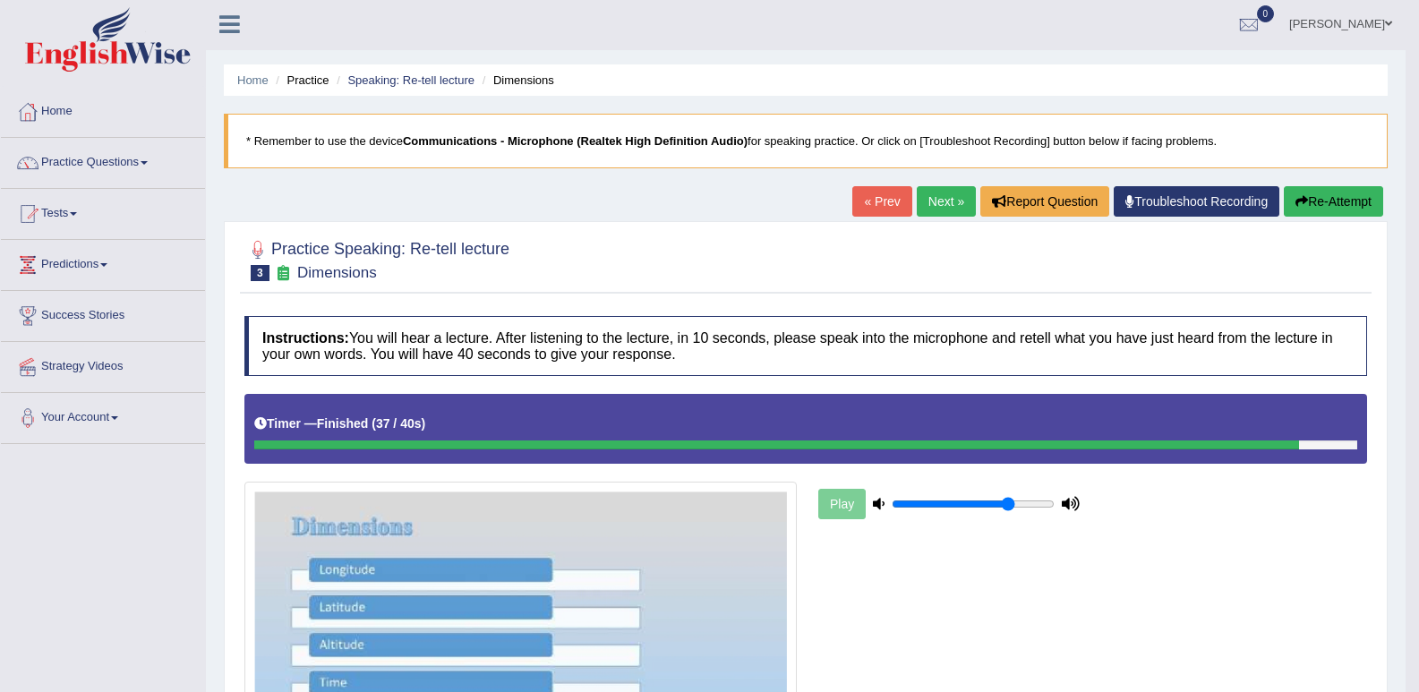
scroll to position [0, 0]
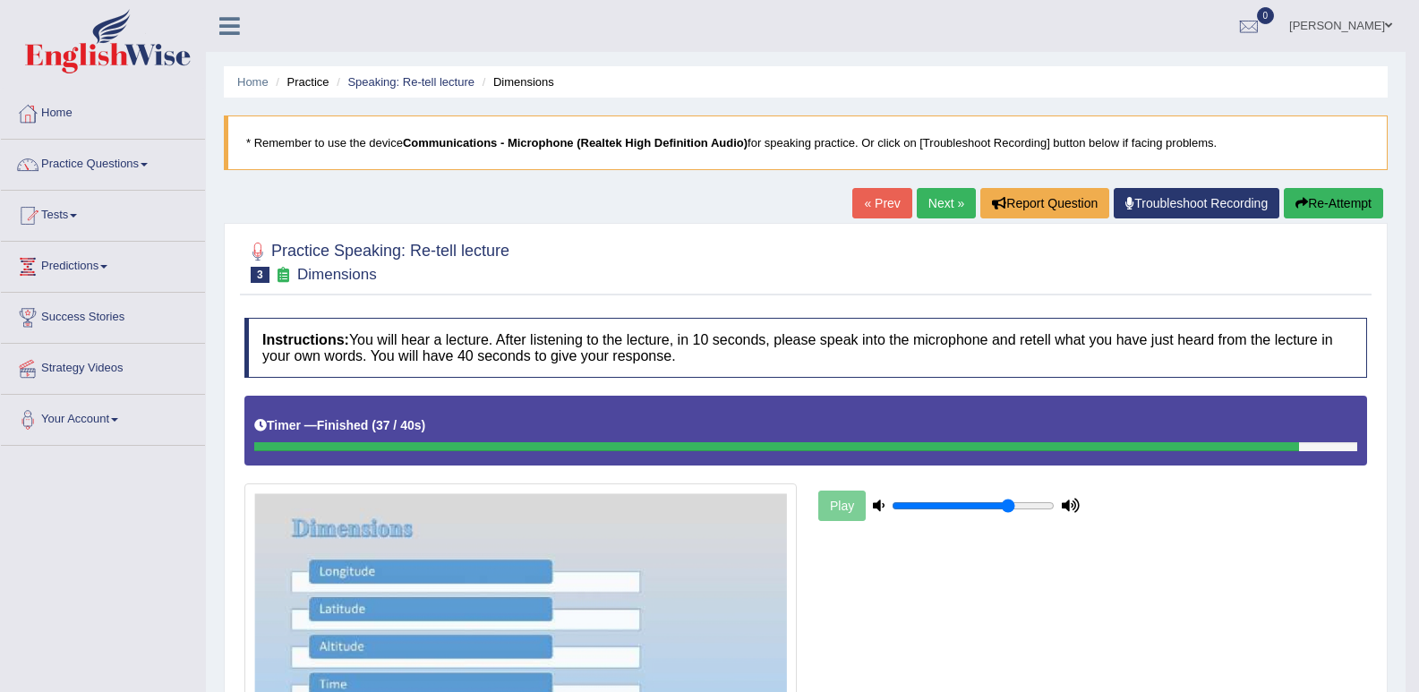
click at [941, 204] on link "Next »" at bounding box center [946, 203] width 59 height 30
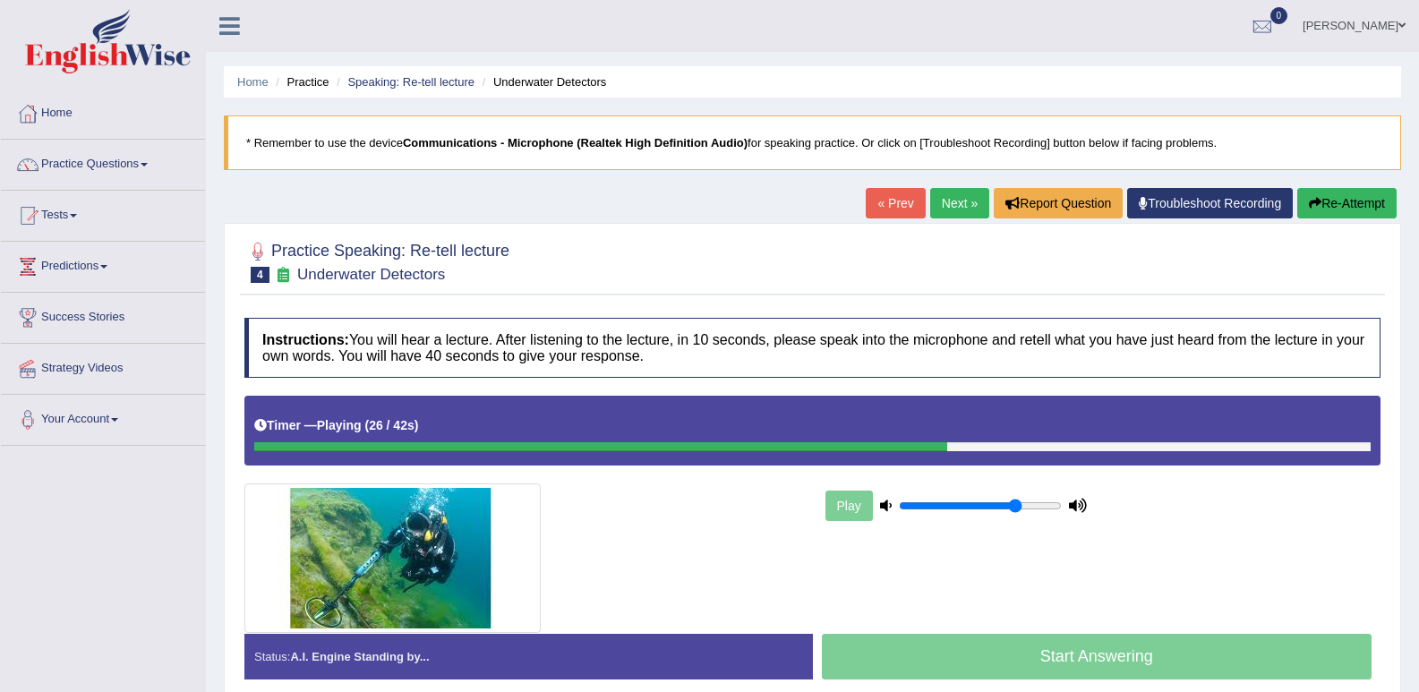
click at [1378, 206] on button "Re-Attempt" at bounding box center [1347, 203] width 99 height 30
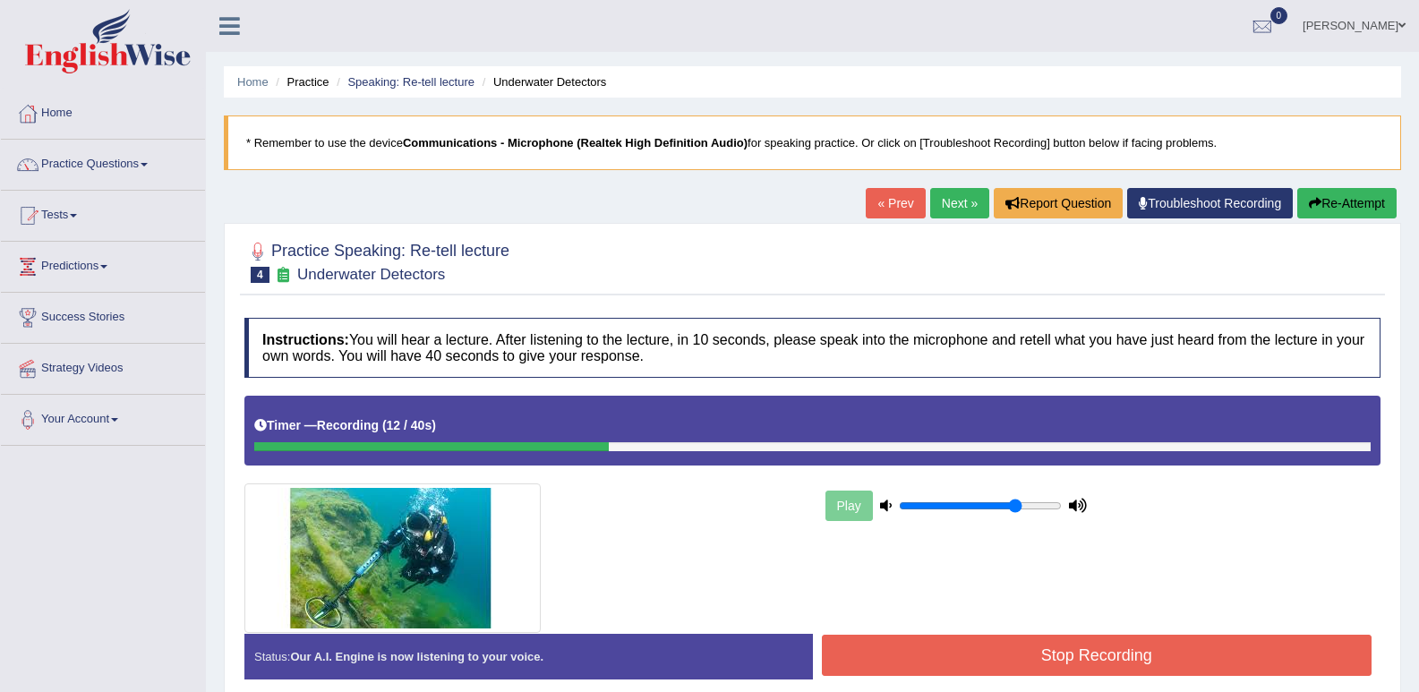
click at [1345, 189] on button "Re-Attempt" at bounding box center [1347, 203] width 99 height 30
click at [1353, 211] on button "Re-Attempt" at bounding box center [1347, 203] width 99 height 30
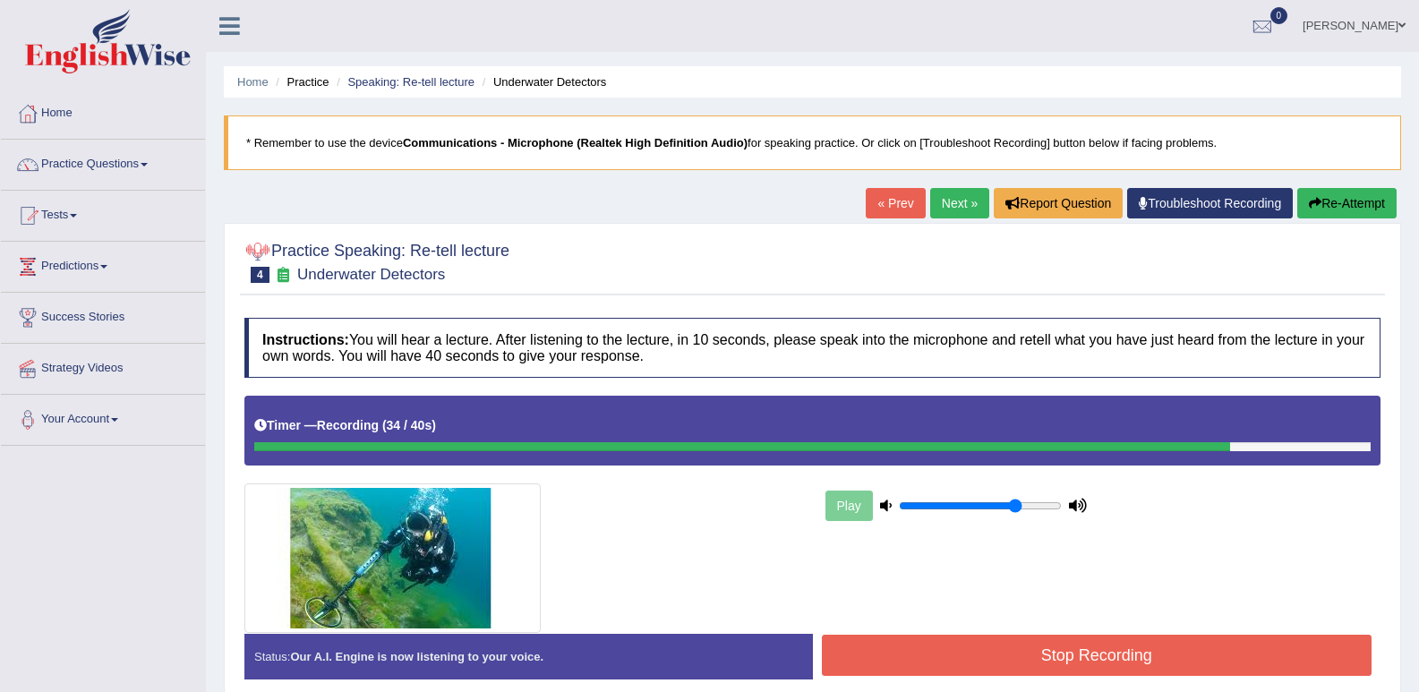
click at [1165, 649] on button "Stop Recording" at bounding box center [1097, 655] width 551 height 41
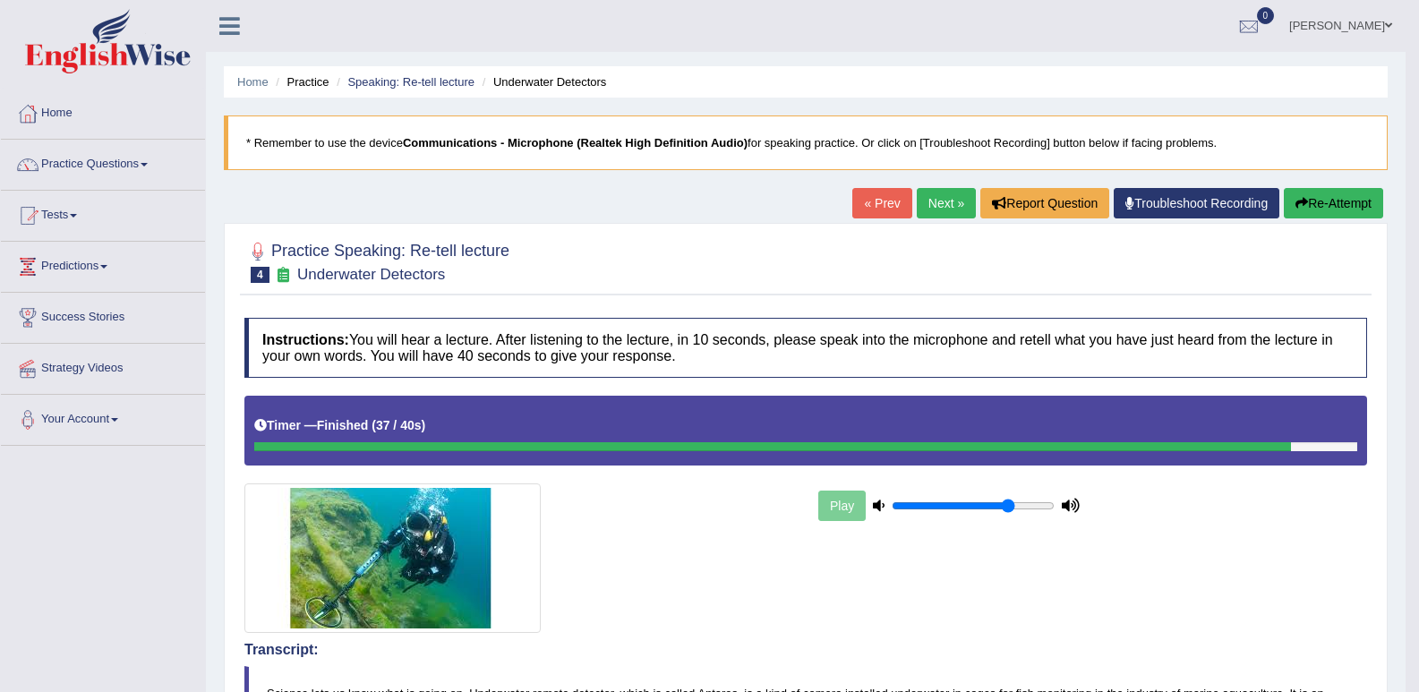
click at [1370, 21] on link "Pooja Sunar" at bounding box center [1341, 23] width 130 height 47
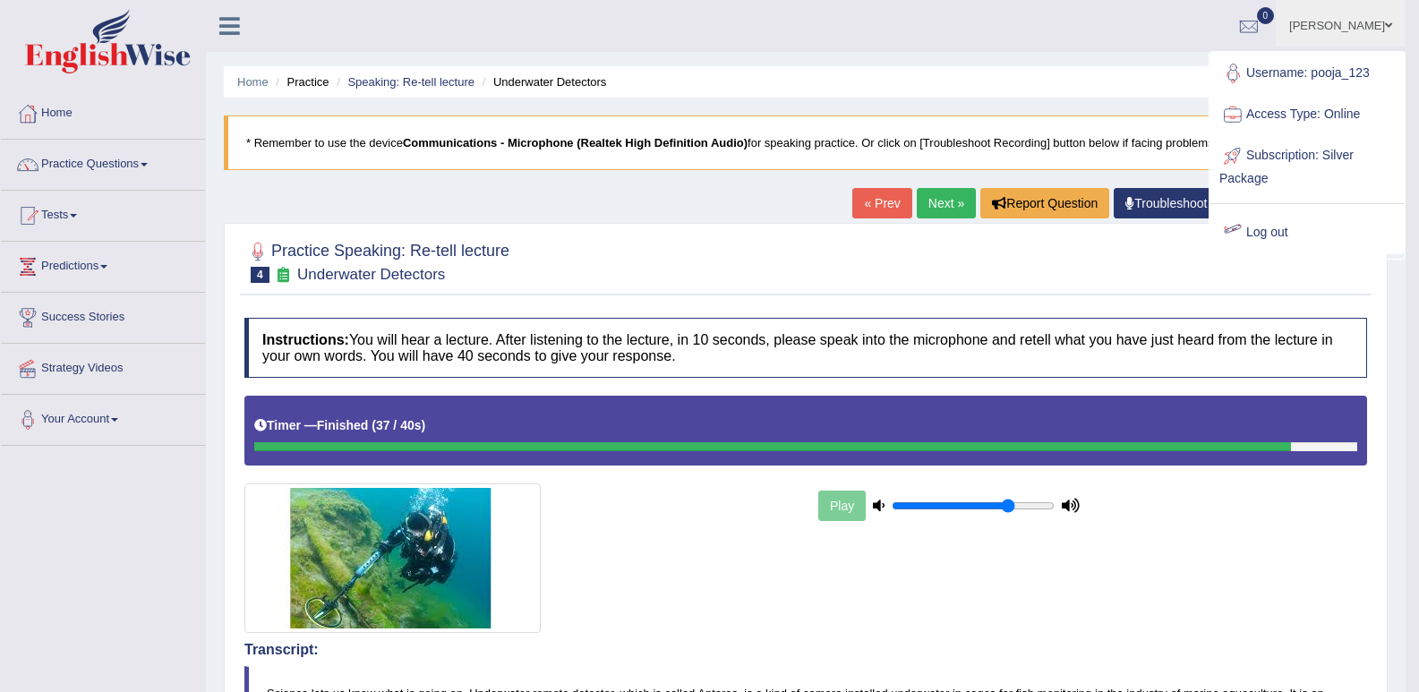
click at [1258, 226] on link "Log out" at bounding box center [1307, 232] width 193 height 41
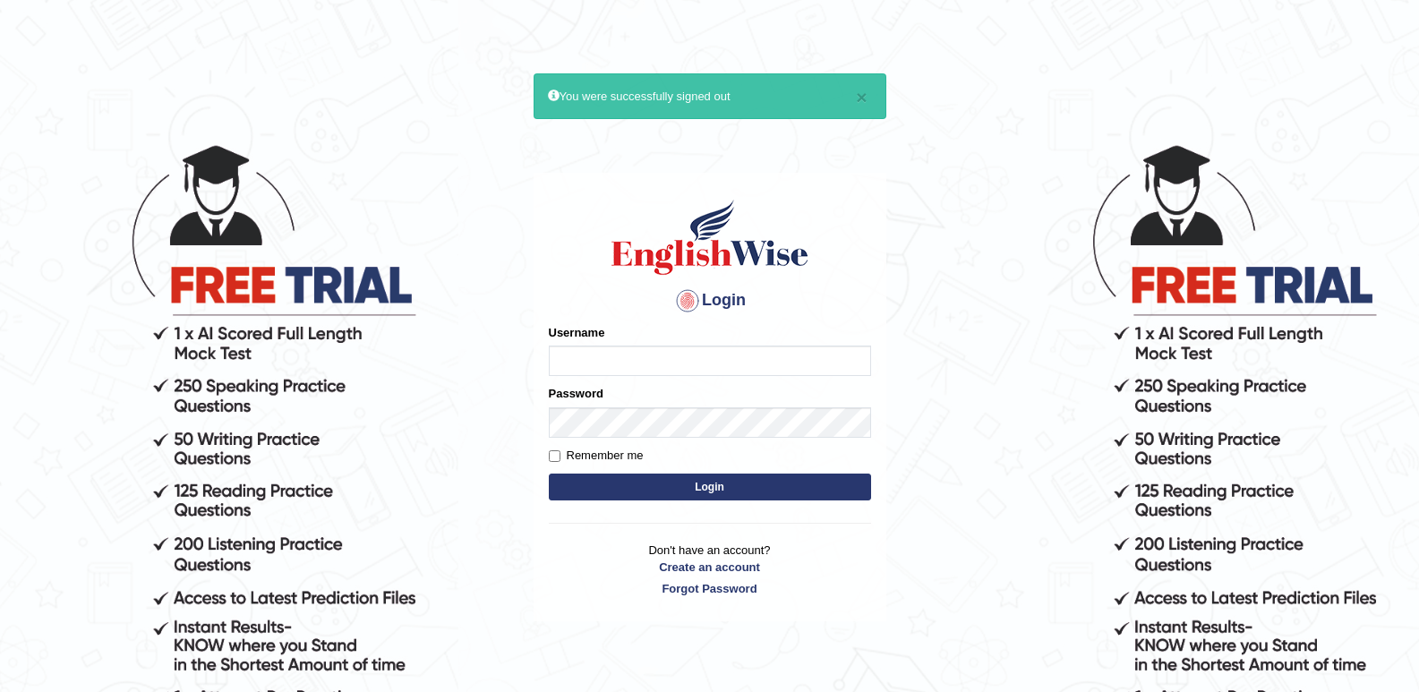
click at [864, 103] on button "×" at bounding box center [861, 97] width 11 height 19
